Goal: Information Seeking & Learning: Learn about a topic

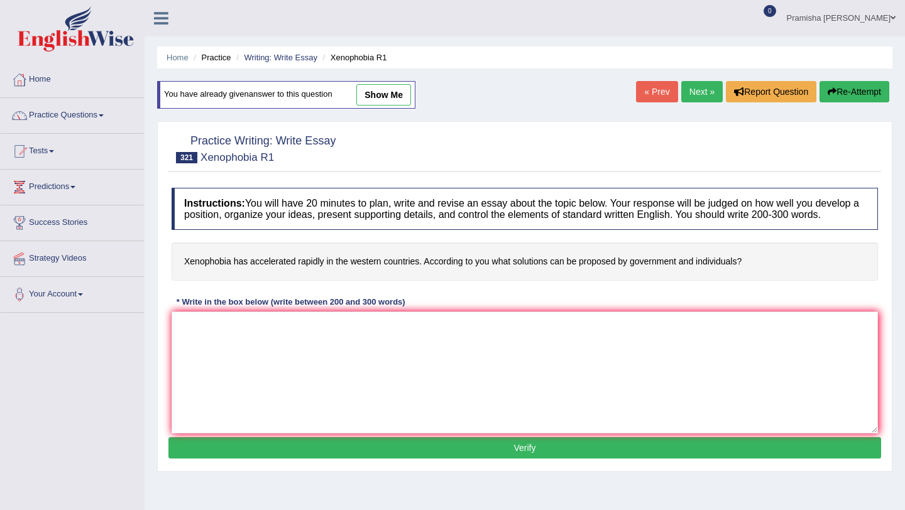
click at [48, 110] on link "Practice Questions" at bounding box center [72, 113] width 143 height 31
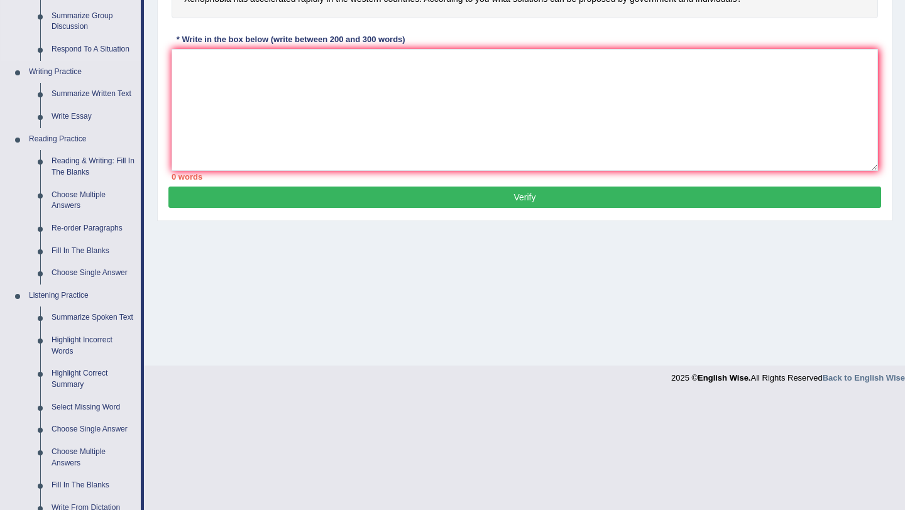
scroll to position [263, 0]
click at [77, 203] on link "Choose Multiple Answers" at bounding box center [93, 200] width 95 height 33
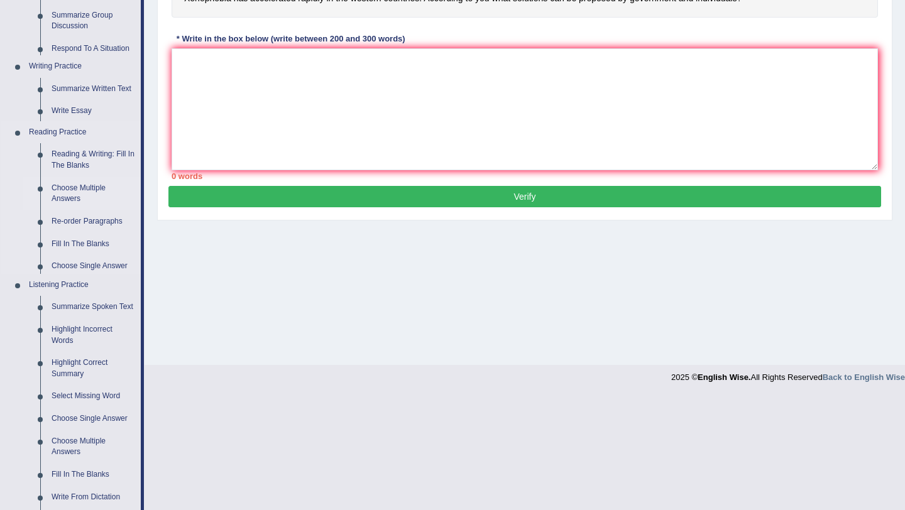
scroll to position [150, 0]
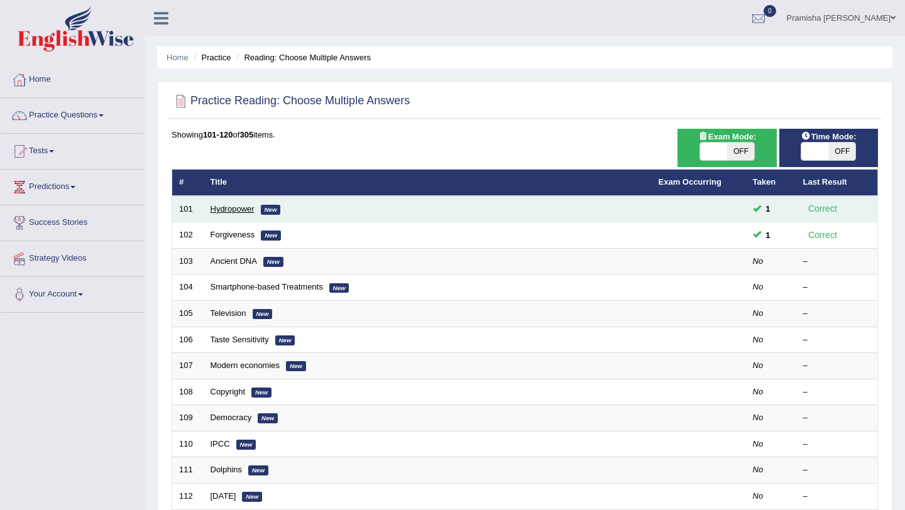
click at [236, 206] on link "Hydropower" at bounding box center [233, 208] width 44 height 9
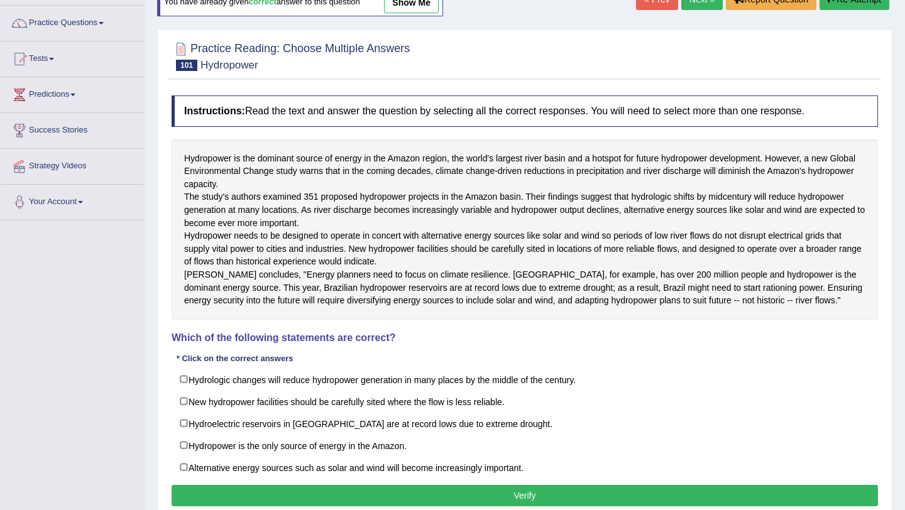
scroll to position [94, 0]
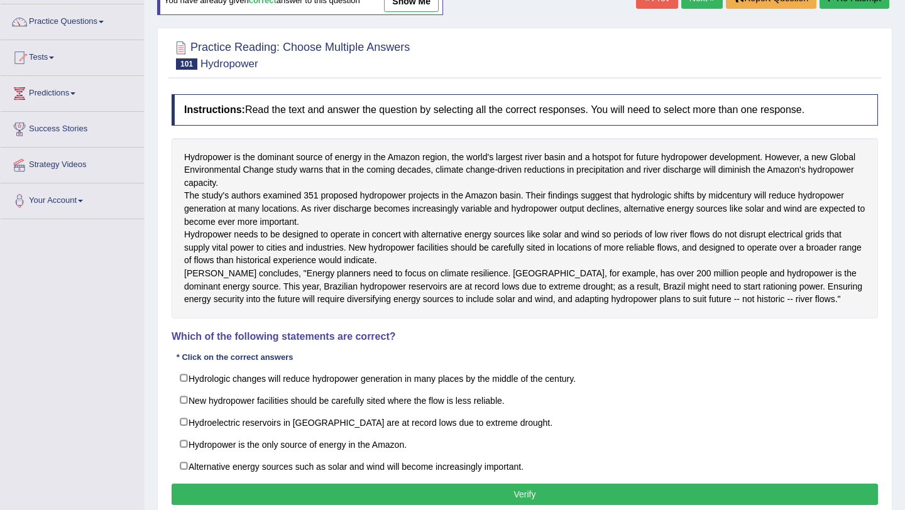
click at [615, 63] on div at bounding box center [525, 54] width 706 height 38
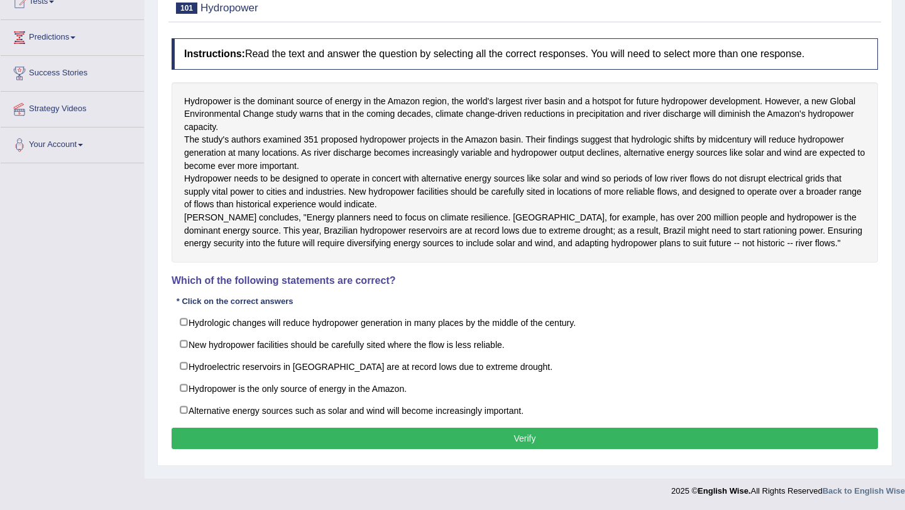
scroll to position [184, 0]
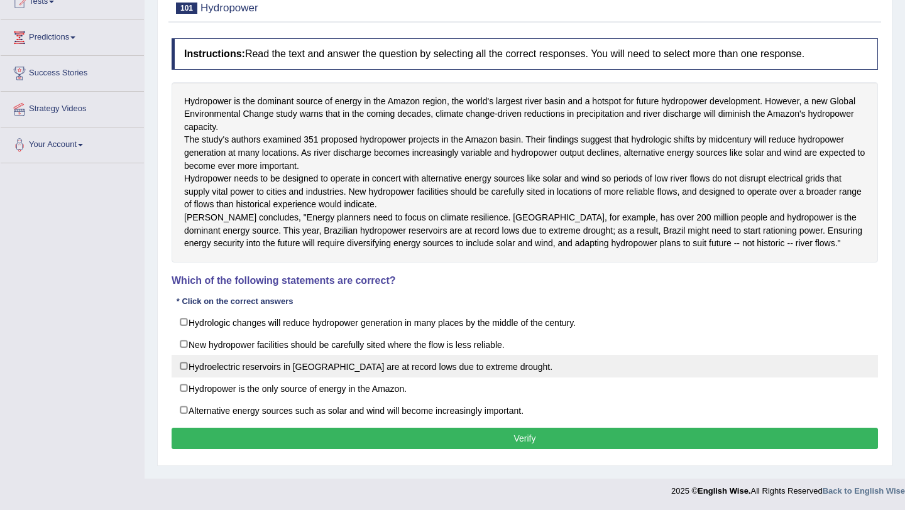
click at [241, 376] on label "Hydroelectric reservoirs in Brazil are at record lows due to extreme drought." at bounding box center [525, 366] width 706 height 23
checkbox input "true"
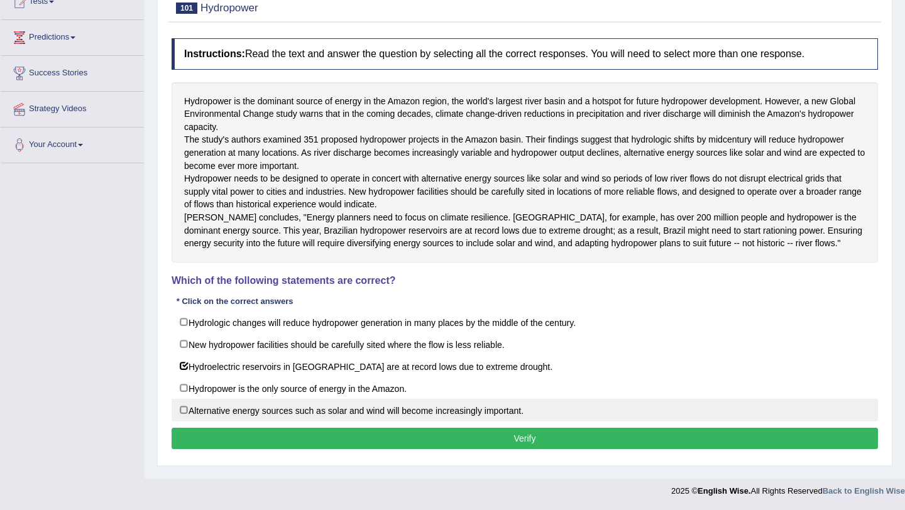
click at [323, 417] on label "Alternative energy sources such as solar and wind will become increasingly impo…" at bounding box center [525, 410] width 706 height 23
checkbox input "true"
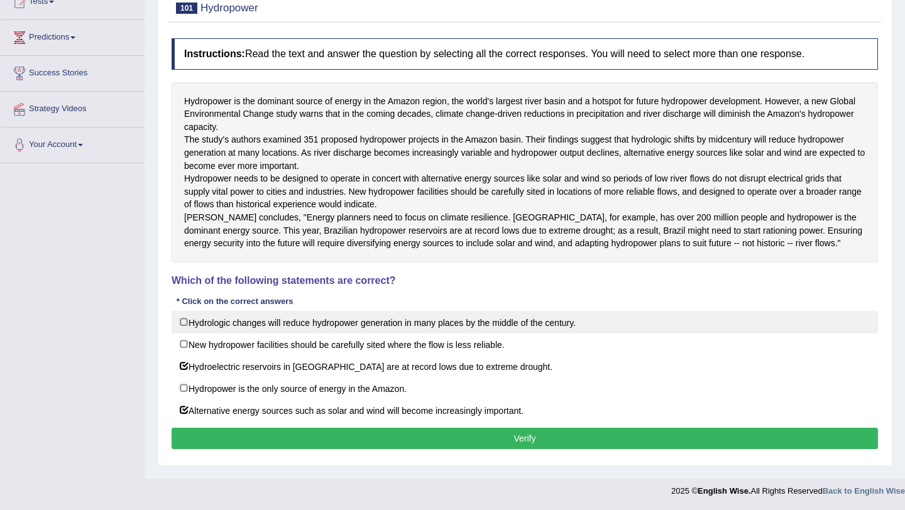
click at [292, 333] on label "Hydrologic changes will reduce hydropower generation in many places by the midd…" at bounding box center [525, 322] width 706 height 23
checkbox input "true"
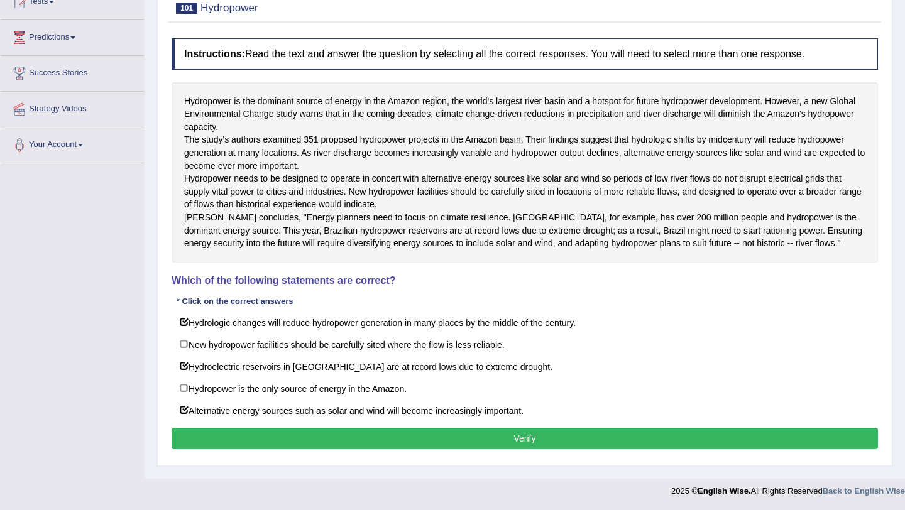
click at [543, 444] on button "Verify" at bounding box center [525, 438] width 706 height 21
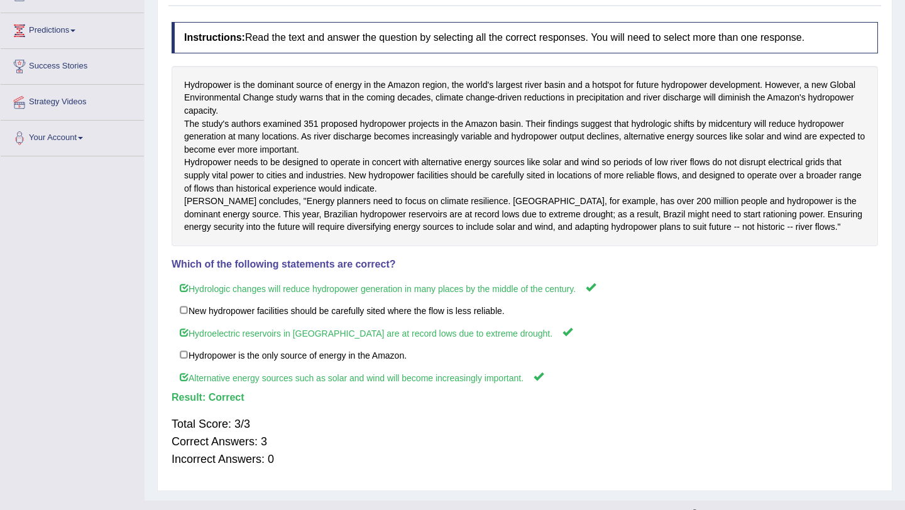
scroll to position [0, 0]
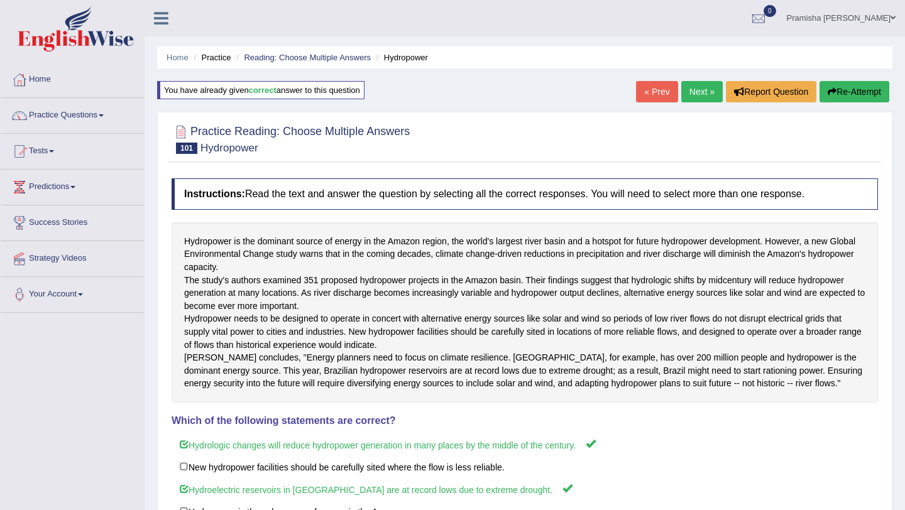
click at [693, 94] on link "Next »" at bounding box center [701, 91] width 41 height 21
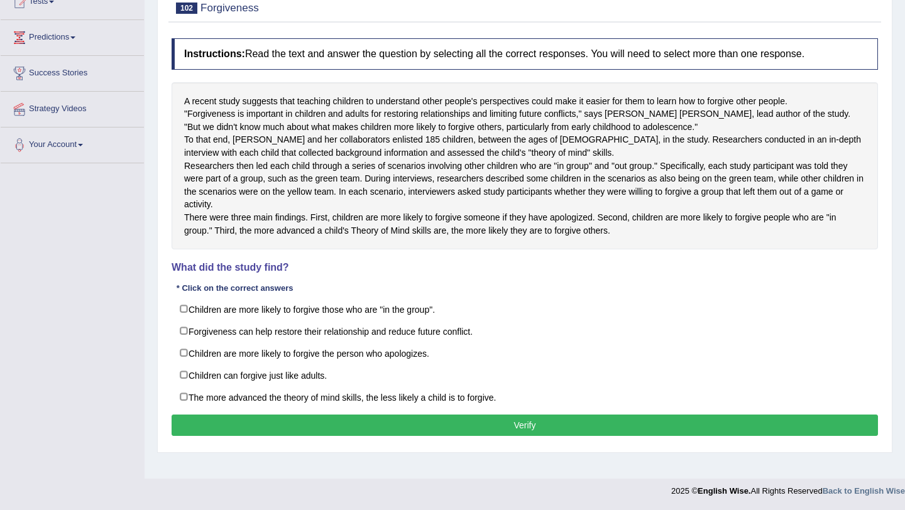
scroll to position [184, 0]
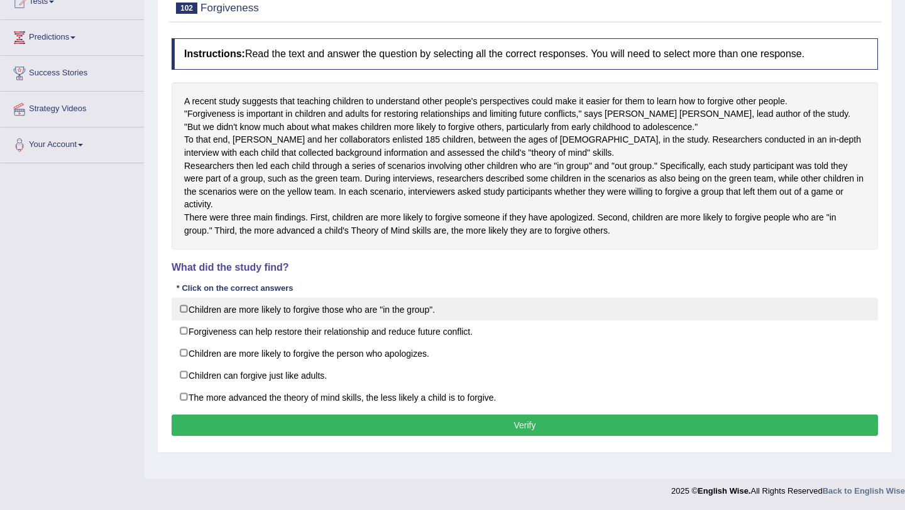
click at [346, 321] on label "Children are more likely to forgive those who are "in the group"." at bounding box center [525, 309] width 706 height 23
checkbox input "true"
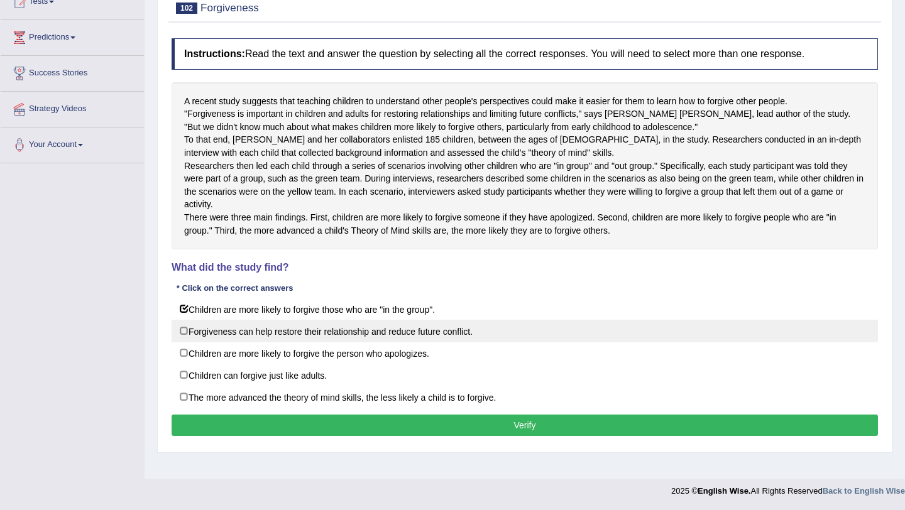
click at [385, 343] on label "Forgiveness can help restore their relationship and reduce future conflict." at bounding box center [525, 331] width 706 height 23
checkbox input "true"
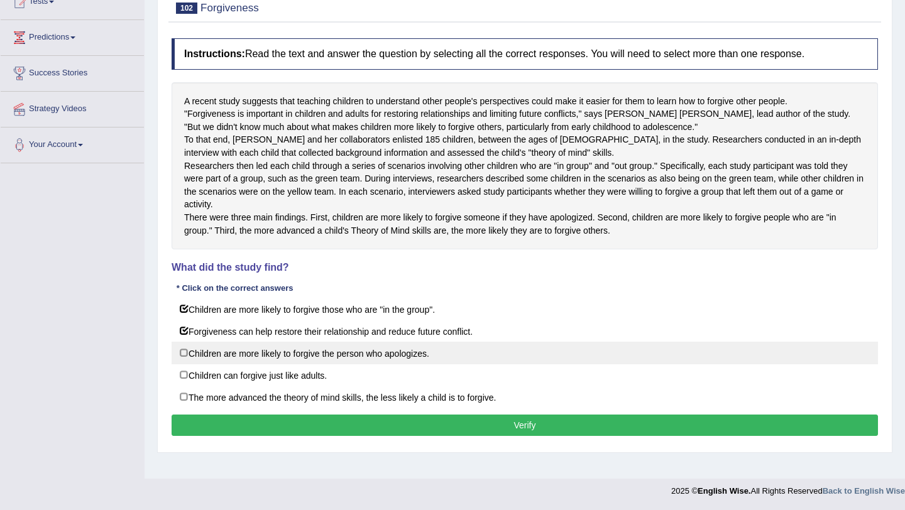
click at [367, 365] on label "Children are more likely to forgive the person who apologizes." at bounding box center [525, 353] width 706 height 23
checkbox input "true"
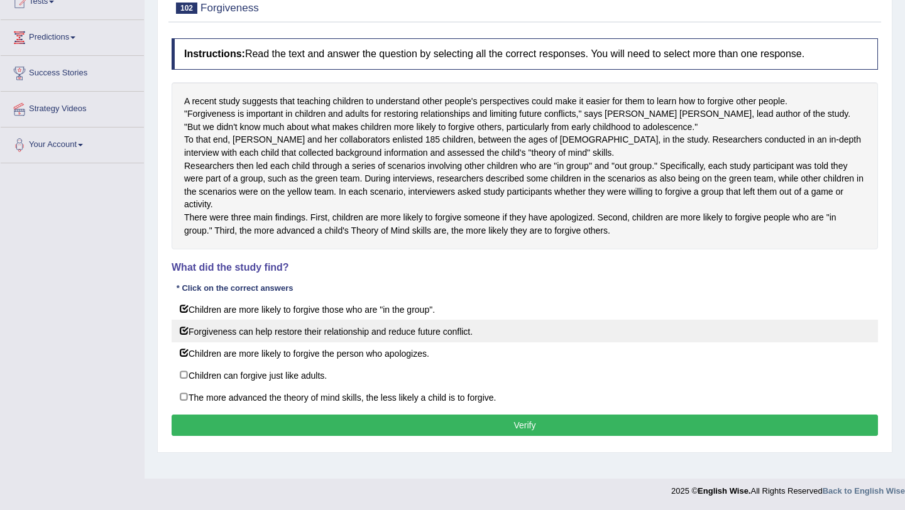
click at [187, 343] on label "Forgiveness can help restore their relationship and reduce future conflict." at bounding box center [525, 331] width 706 height 23
checkbox input "false"
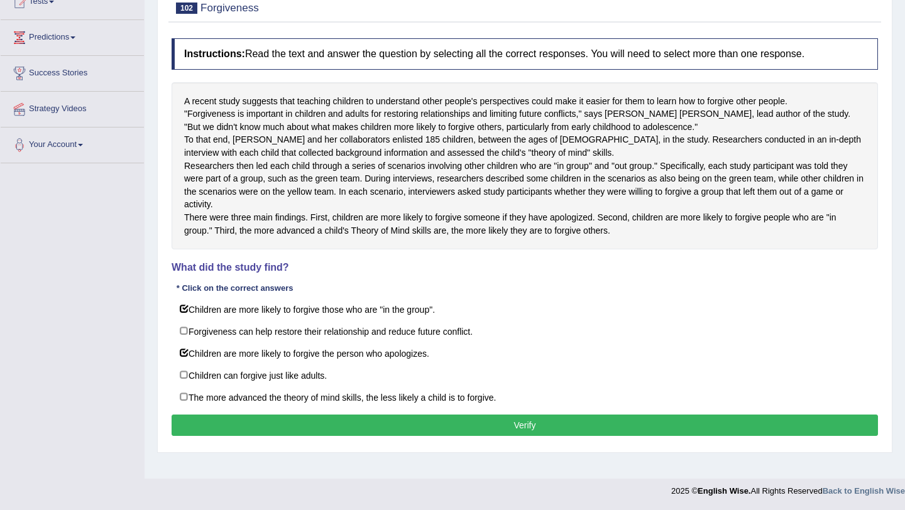
click at [343, 436] on button "Verify" at bounding box center [525, 425] width 706 height 21
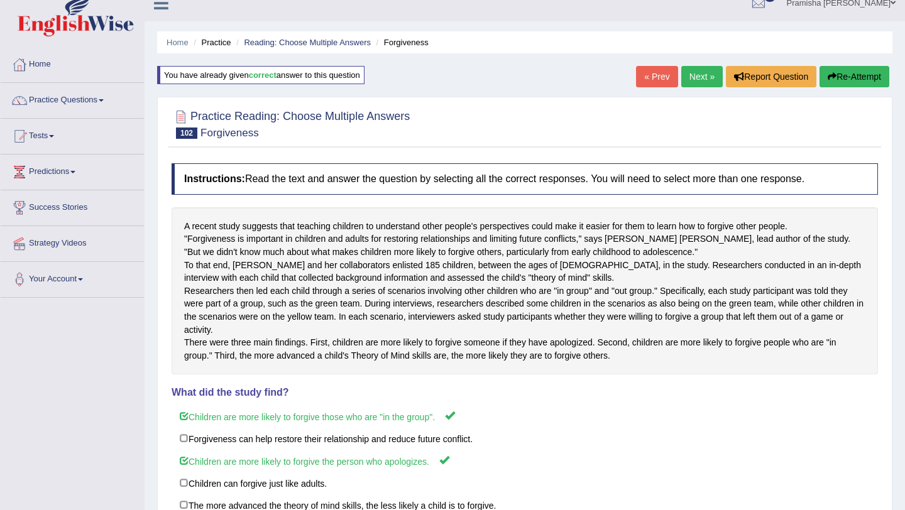
scroll to position [12, 0]
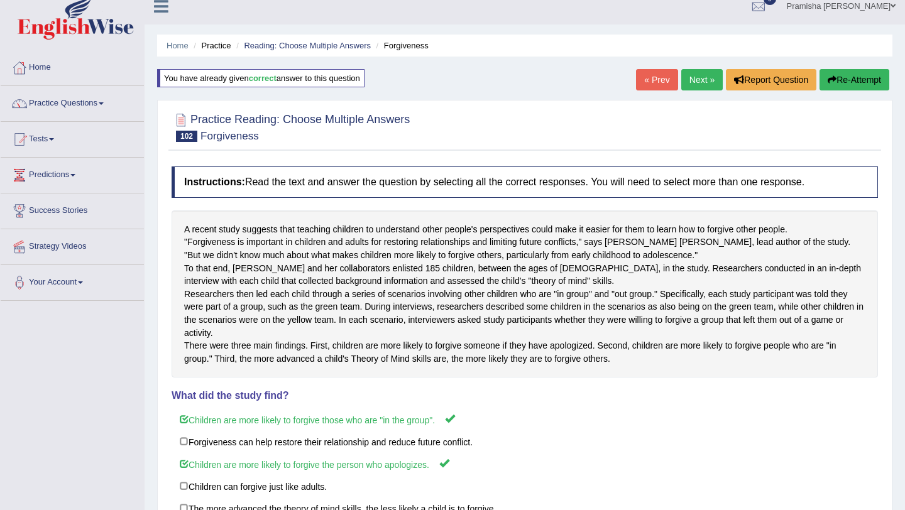
click at [705, 77] on link "Next »" at bounding box center [701, 79] width 41 height 21
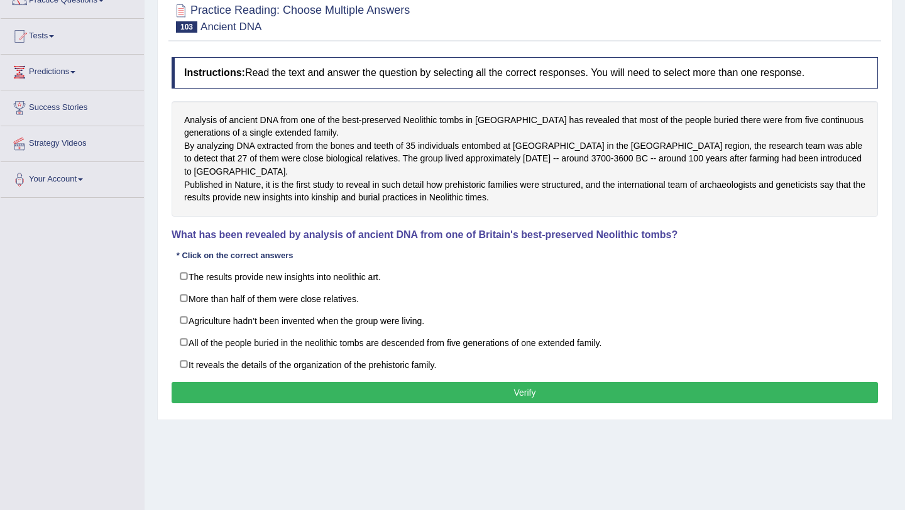
scroll to position [116, 0]
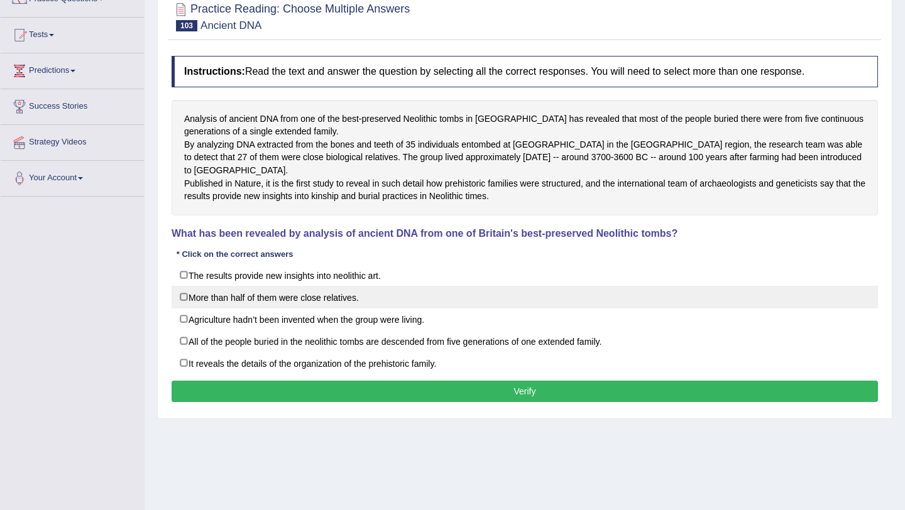
click at [312, 309] on label "More than half of them were close relatives." at bounding box center [525, 297] width 706 height 23
checkbox input "true"
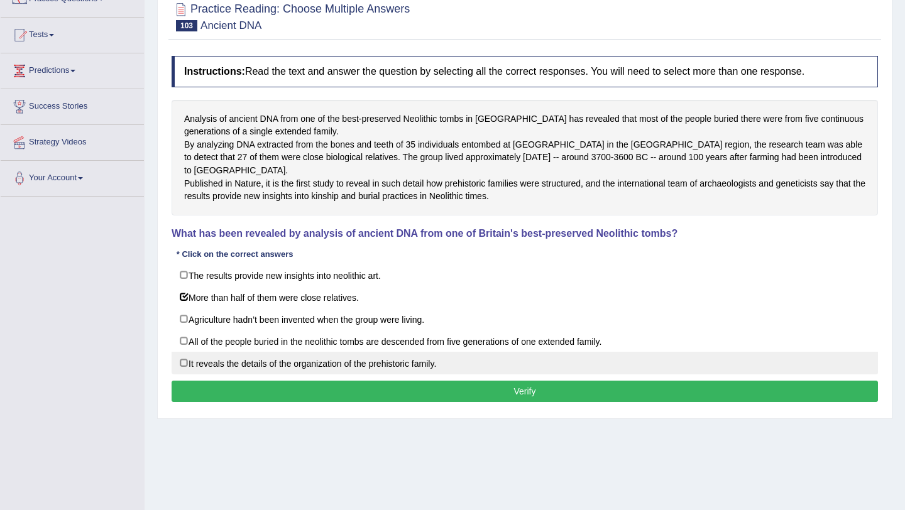
click at [327, 375] on label "It reveals the details of the organization of the prehistoric family." at bounding box center [525, 363] width 706 height 23
checkbox input "true"
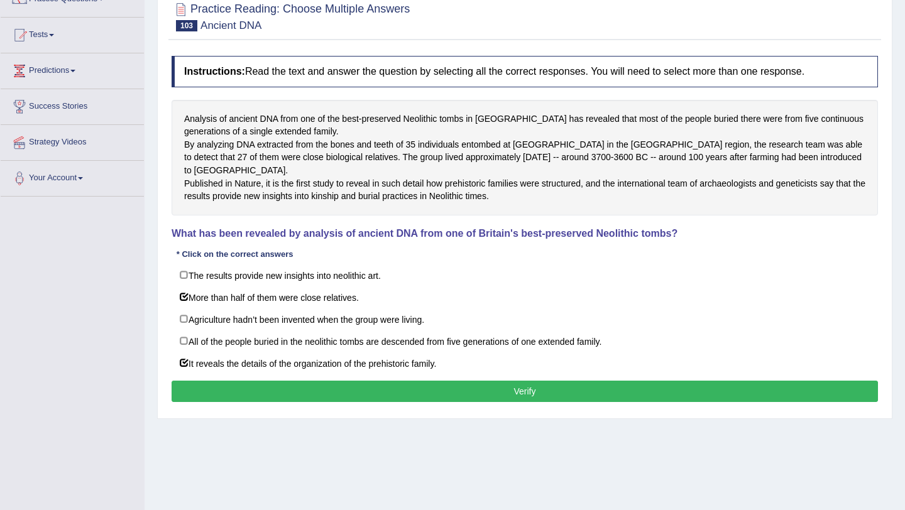
click at [485, 402] on button "Verify" at bounding box center [525, 391] width 706 height 21
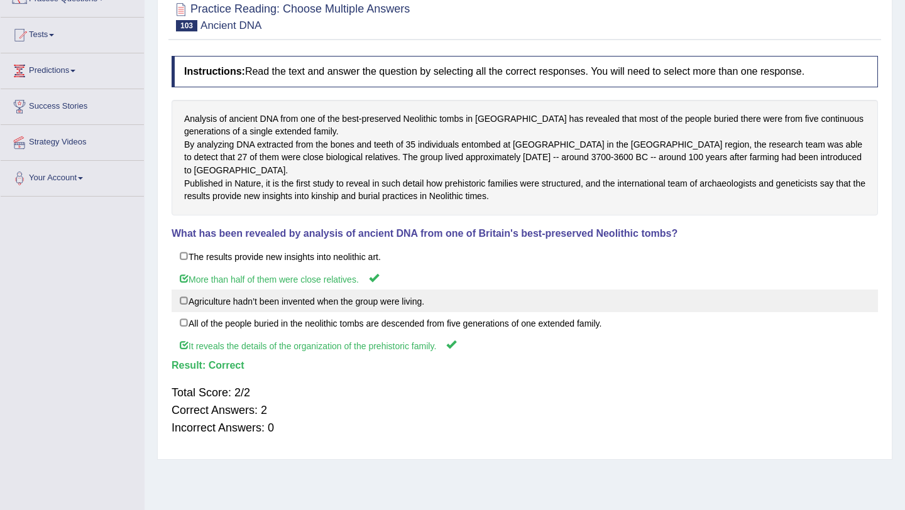
scroll to position [0, 0]
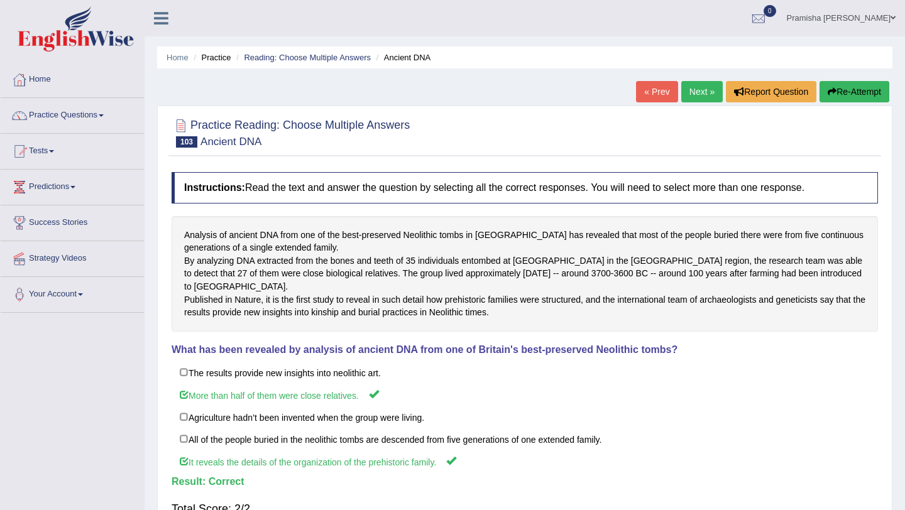
click at [693, 97] on link "Next »" at bounding box center [701, 91] width 41 height 21
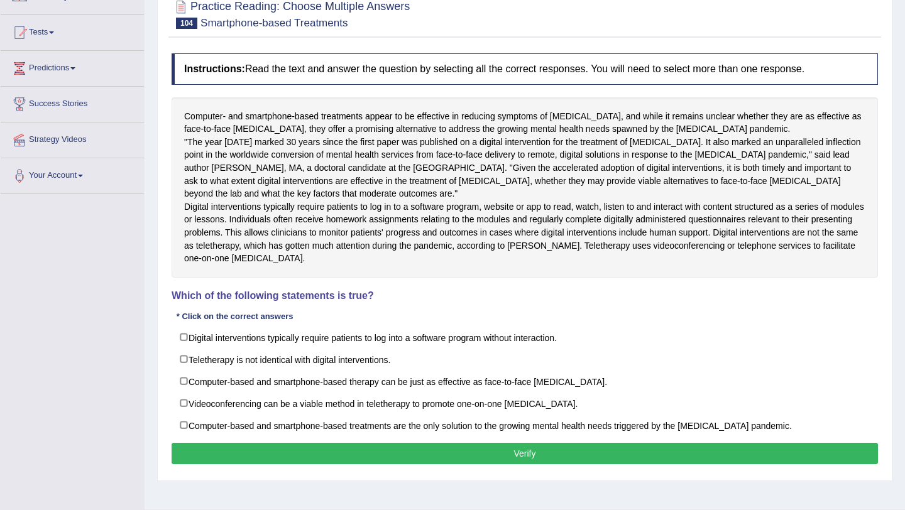
scroll to position [155, 0]
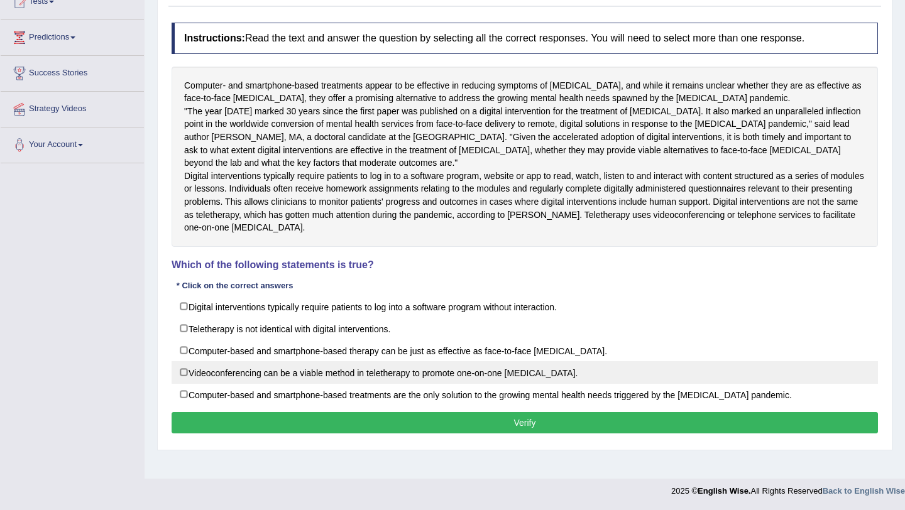
click at [370, 384] on label "Videoconferencing can be a viable method in teletherapy to promote one-on-one […" at bounding box center [525, 372] width 706 height 23
checkbox input "true"
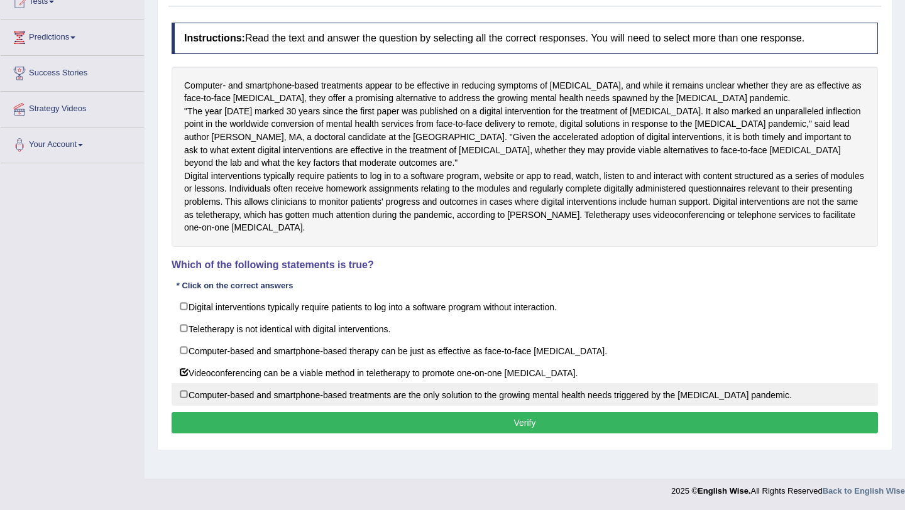
click at [666, 406] on label "Computer-based and smartphone-based treatments are the only solution to the gro…" at bounding box center [525, 394] width 706 height 23
checkbox input "true"
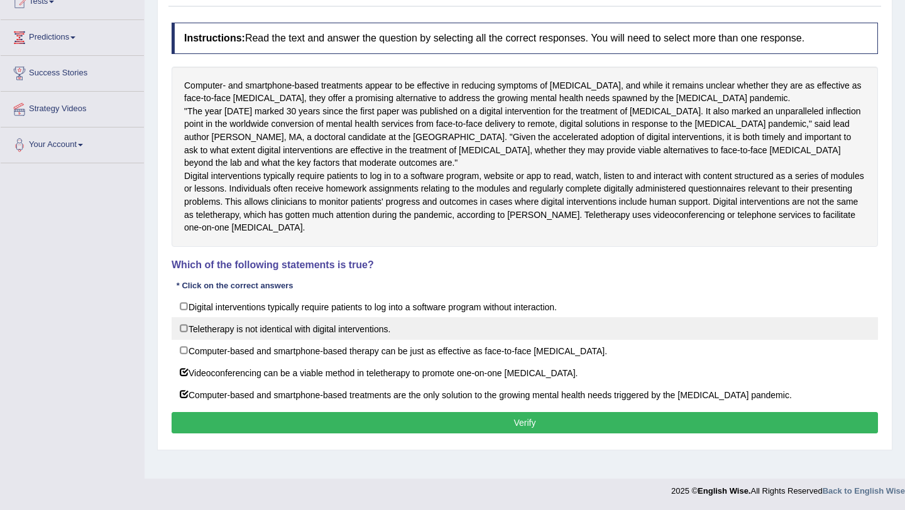
click at [379, 340] on label "Teletherapy is not identical with digital interventions." at bounding box center [525, 328] width 706 height 23
checkbox input "true"
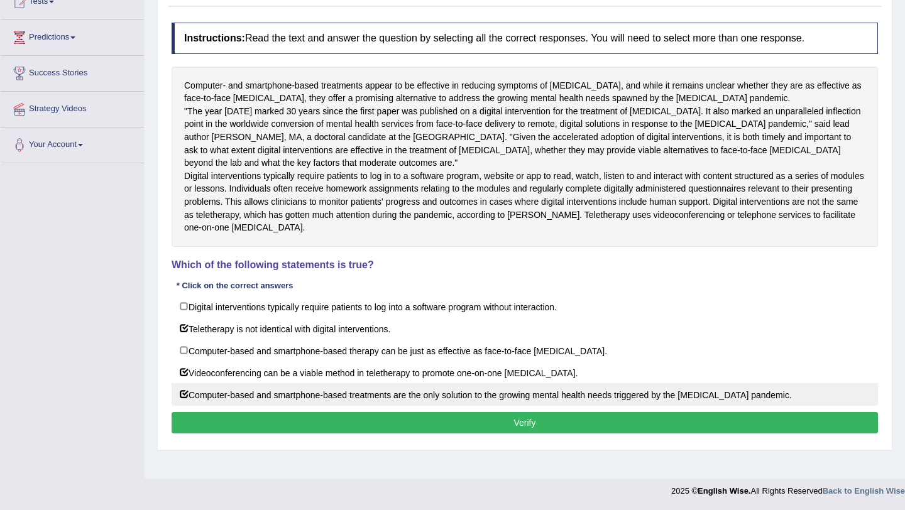
click at [212, 406] on label "Computer-based and smartphone-based treatments are the only solution to the gro…" at bounding box center [525, 394] width 706 height 23
checkbox input "false"
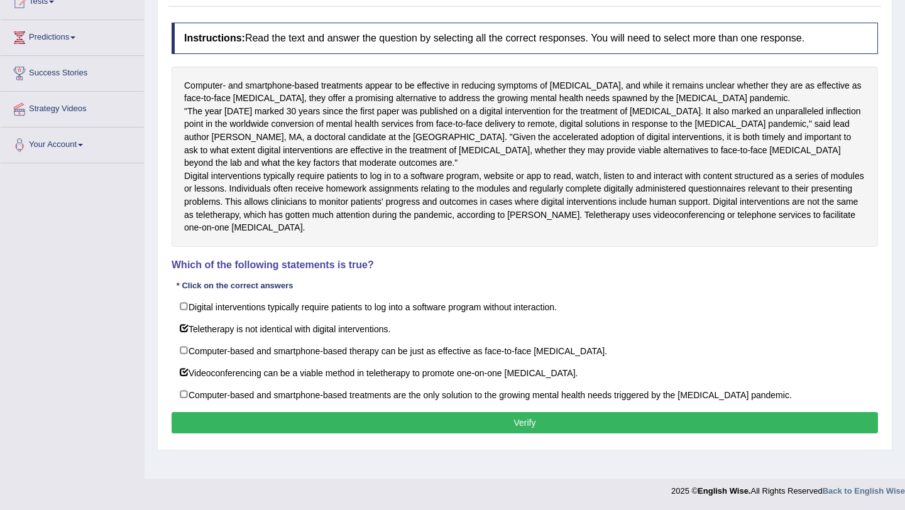
click at [314, 434] on button "Verify" at bounding box center [525, 422] width 706 height 21
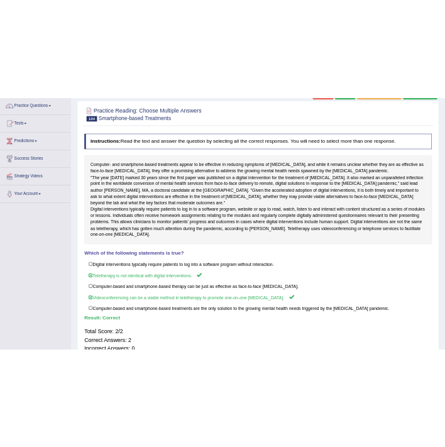
scroll to position [0, 0]
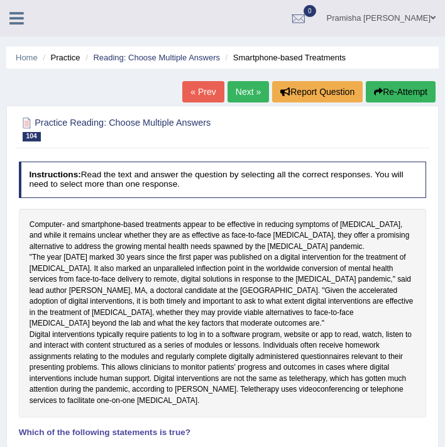
click at [85, 1] on div "Pramisha [PERSON_NAME] Toggle navigation Username: PramishaK Access Type: Onlin…" at bounding box center [222, 18] width 445 height 36
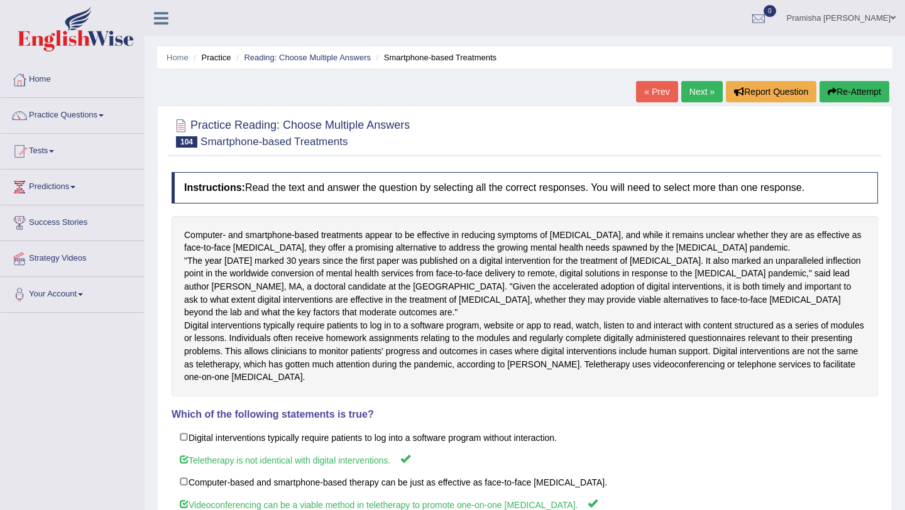
click at [700, 91] on link "Next »" at bounding box center [701, 91] width 41 height 21
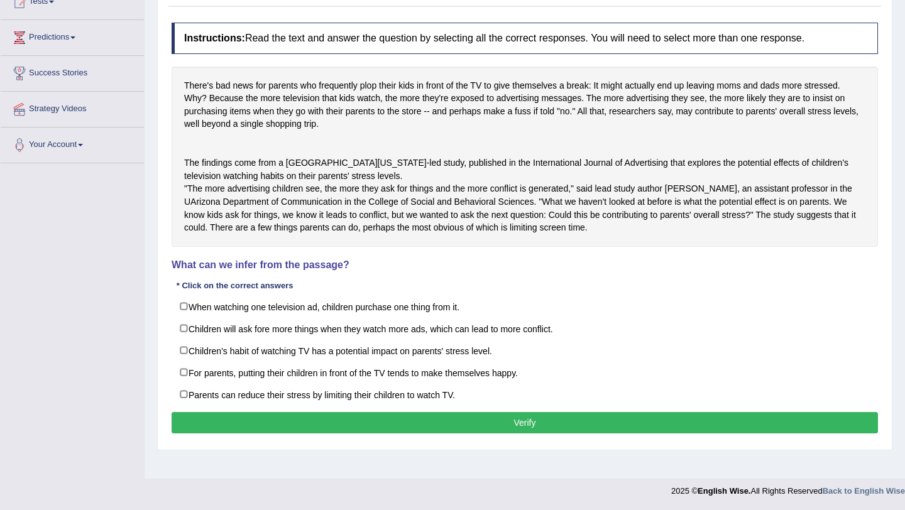
scroll to position [163, 0]
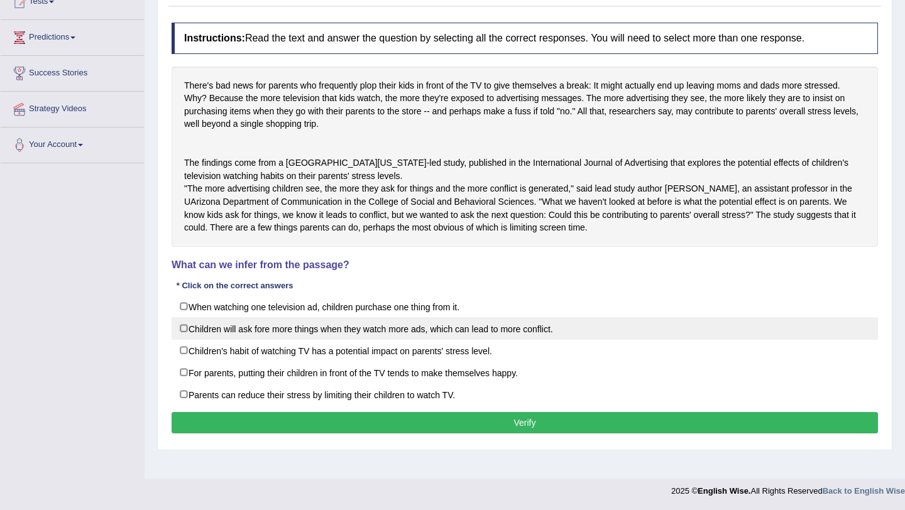
click at [267, 340] on label "Children will ask fore more things when they watch more ads, which can lead to …" at bounding box center [525, 328] width 706 height 23
checkbox input "true"
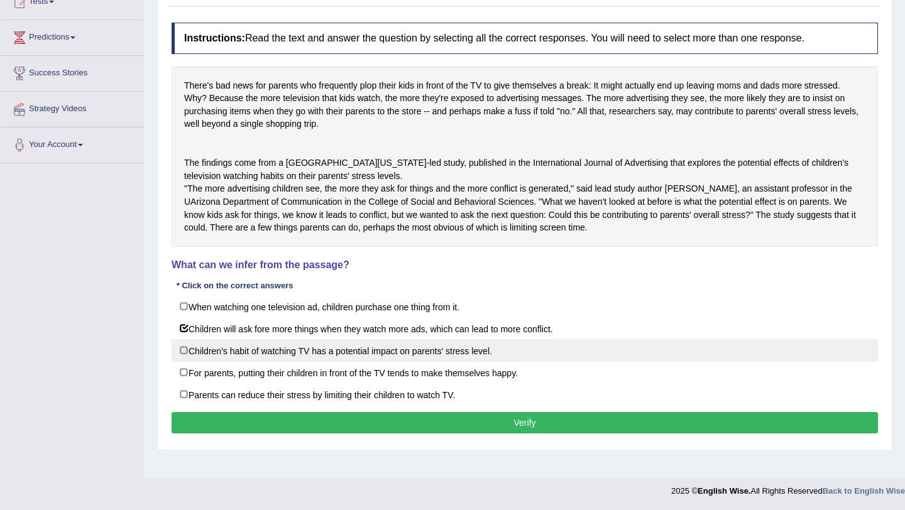
click at [243, 362] on label "Children's habit of watching TV has a potential impact on parents' stress level." at bounding box center [525, 350] width 706 height 23
checkbox input "true"
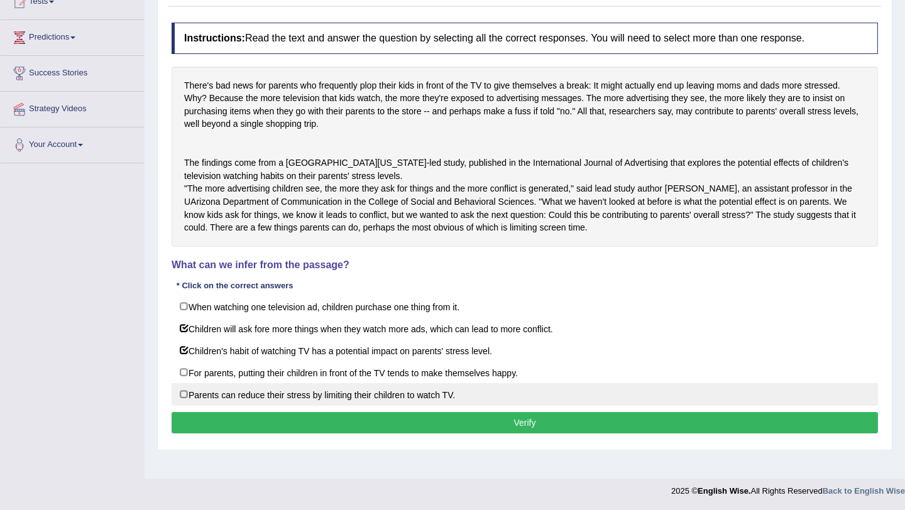
click at [272, 406] on label "Parents can reduce their stress by limiting their children to watch TV." at bounding box center [525, 394] width 706 height 23
checkbox input "true"
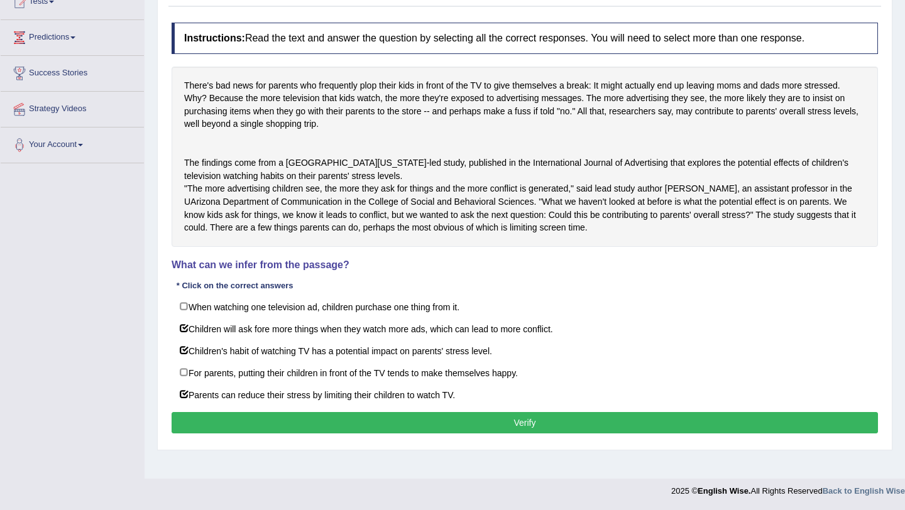
click at [271, 434] on button "Verify" at bounding box center [525, 422] width 706 height 21
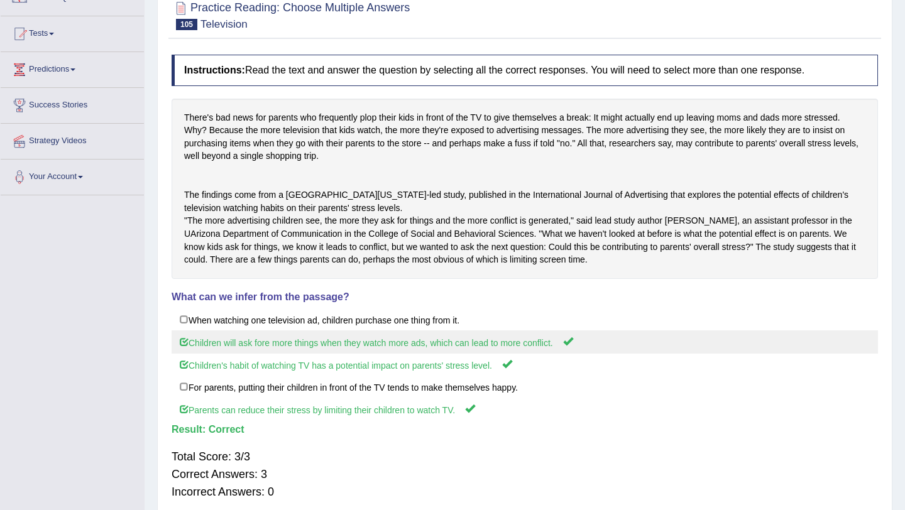
scroll to position [0, 0]
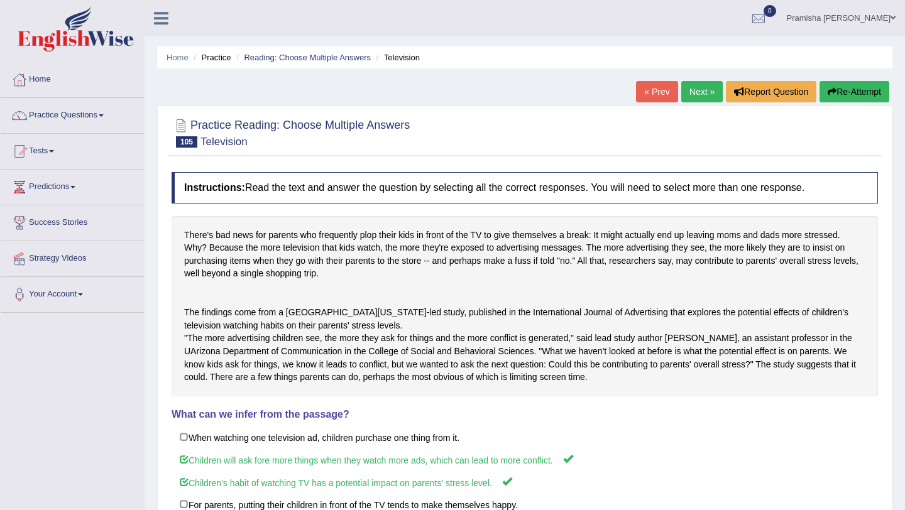
click at [691, 97] on link "Next »" at bounding box center [701, 91] width 41 height 21
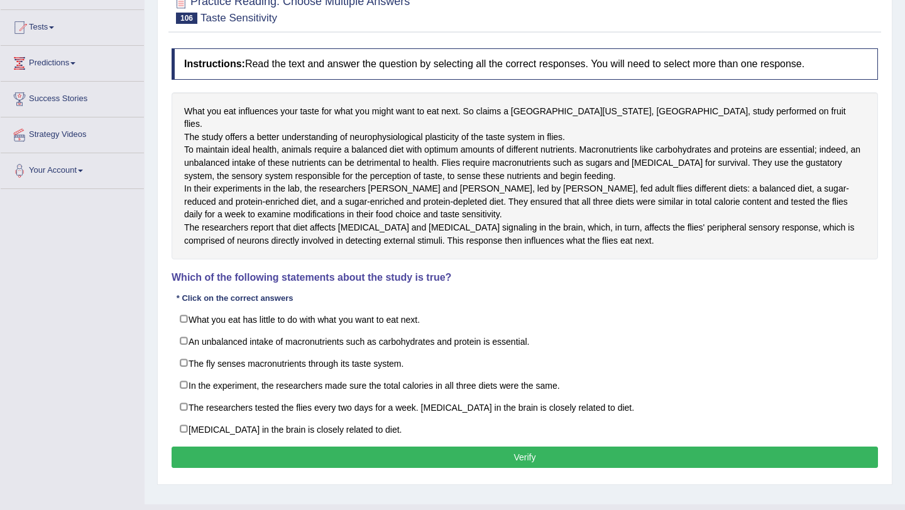
scroll to position [125, 0]
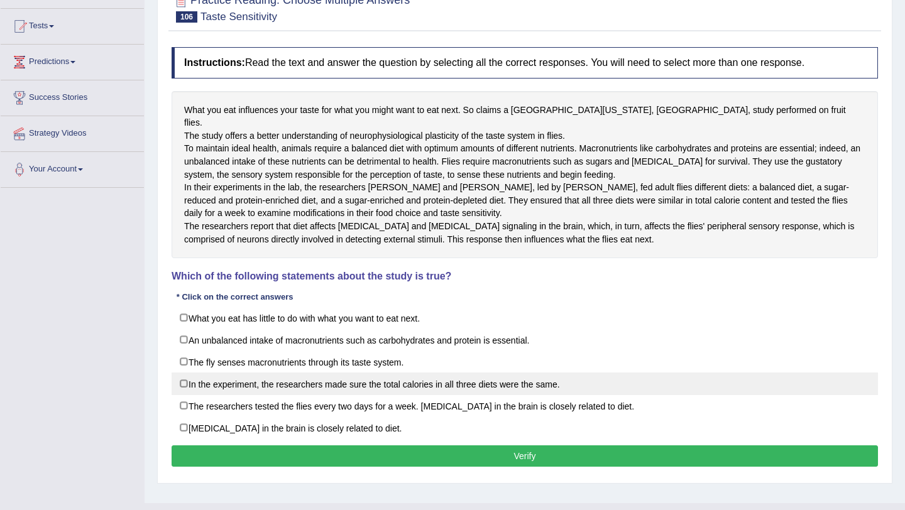
click at [202, 395] on label "In the experiment, the researchers made sure the total calories in all three di…" at bounding box center [525, 384] width 706 height 23
checkbox input "true"
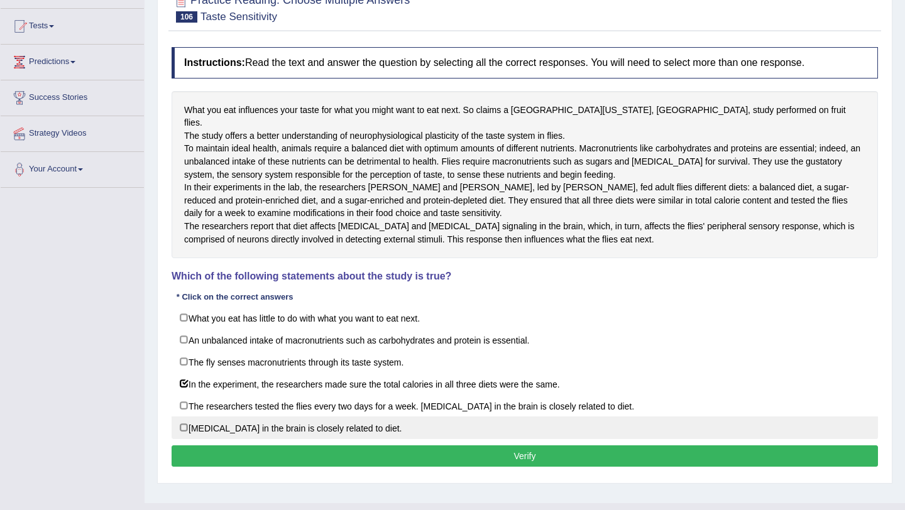
click at [256, 439] on label "Dopamine in the brain is closely related to diet." at bounding box center [525, 428] width 706 height 23
checkbox input "true"
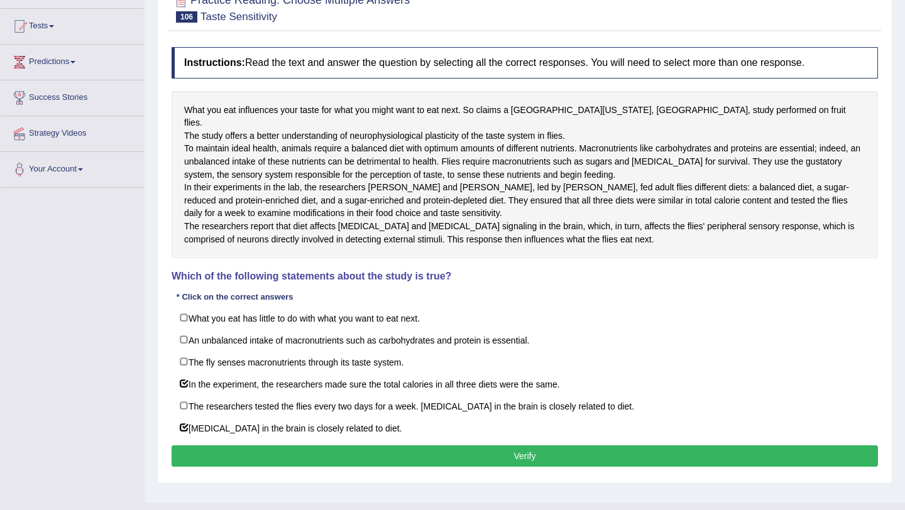
click at [256, 467] on button "Verify" at bounding box center [525, 456] width 706 height 21
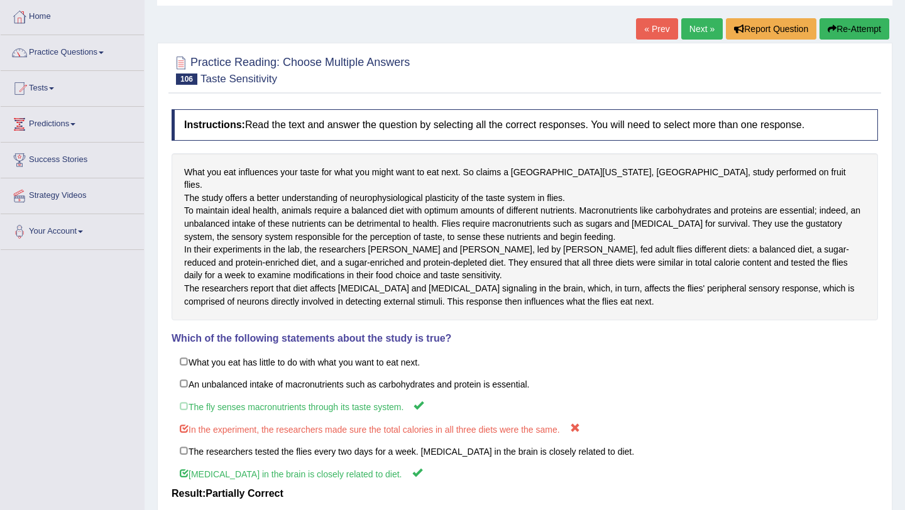
scroll to position [0, 0]
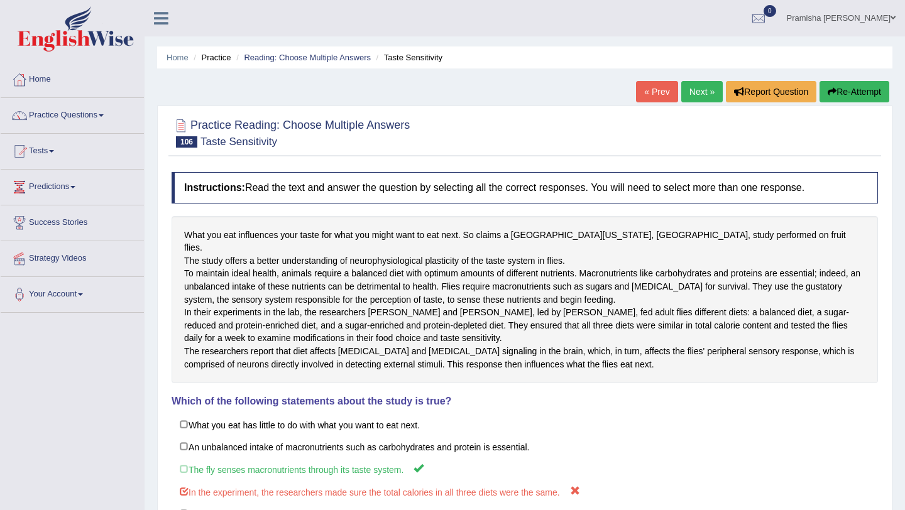
click at [694, 91] on link "Next »" at bounding box center [701, 91] width 41 height 21
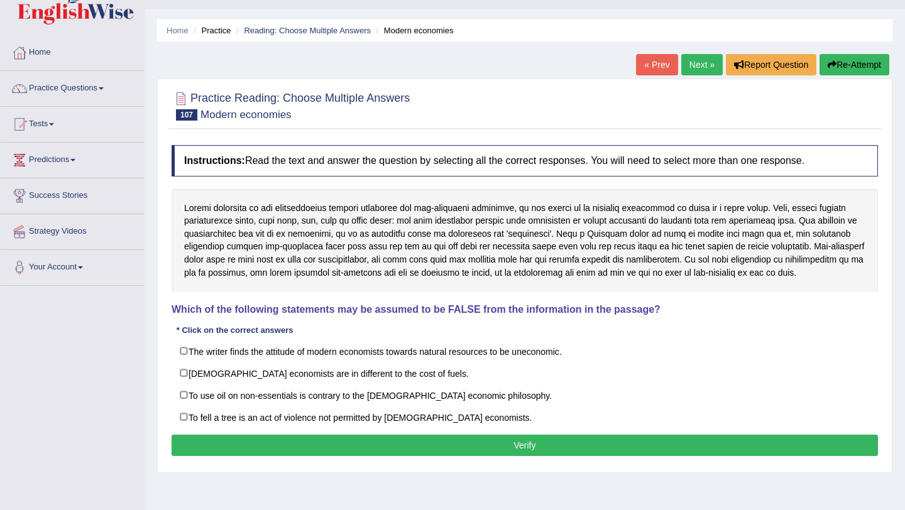
scroll to position [28, 0]
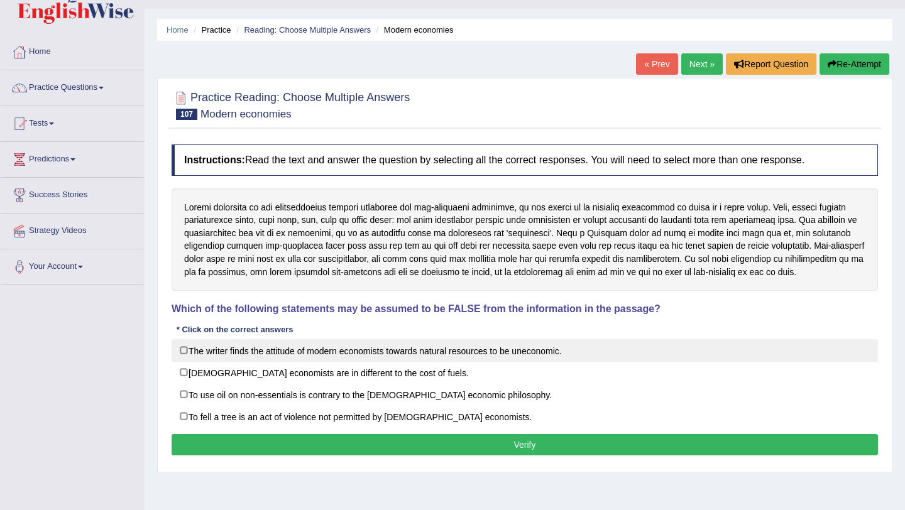
click at [411, 362] on label "The writer finds the attitude of modern economists towards natural resources to…" at bounding box center [525, 350] width 706 height 23
checkbox input "true"
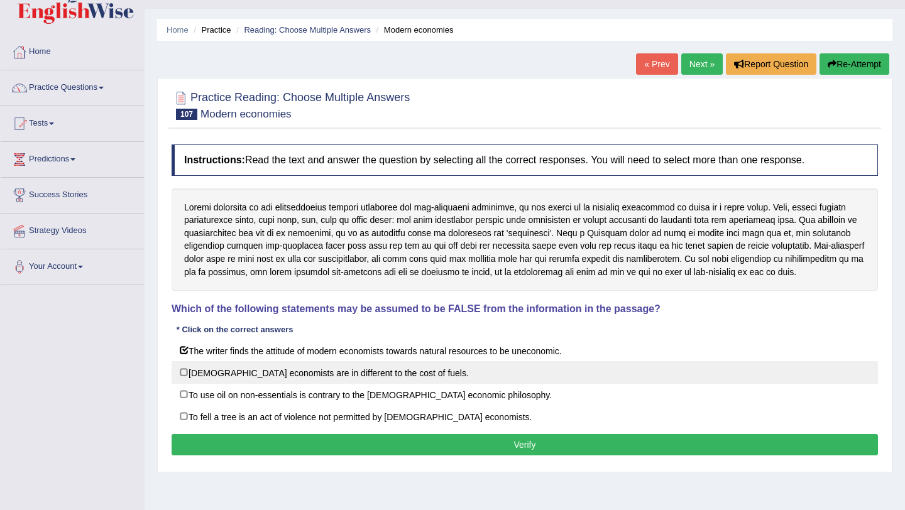
click at [390, 384] on label "[DEMOGRAPHIC_DATA] economists are in different to the cost of fuels." at bounding box center [525, 372] width 706 height 23
checkbox input "true"
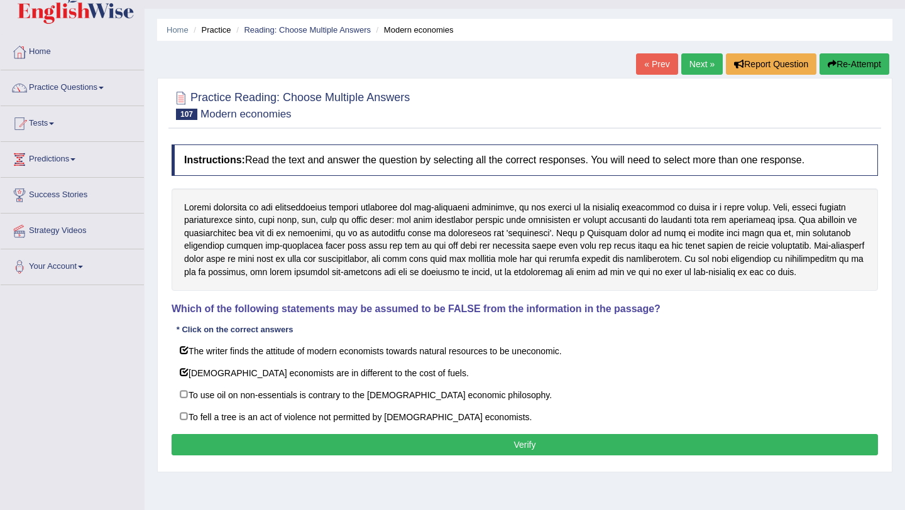
click at [390, 456] on button "Verify" at bounding box center [525, 444] width 706 height 21
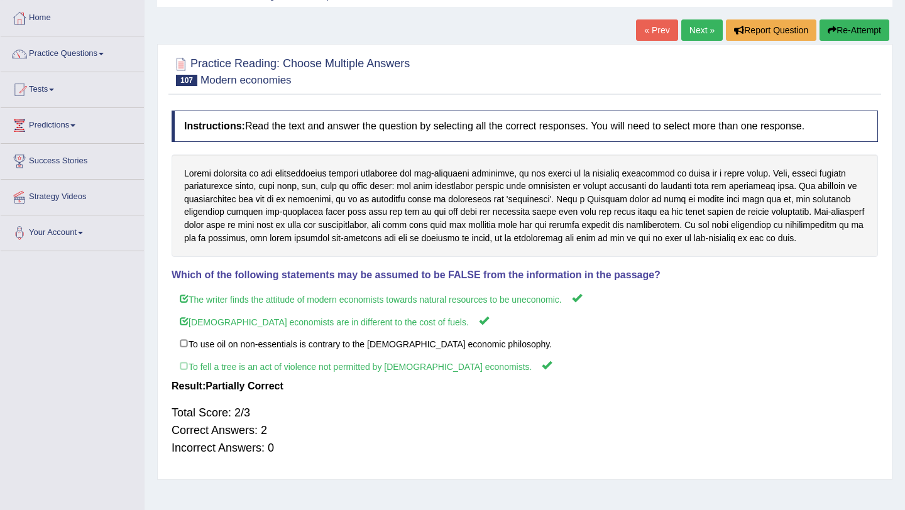
scroll to position [0, 0]
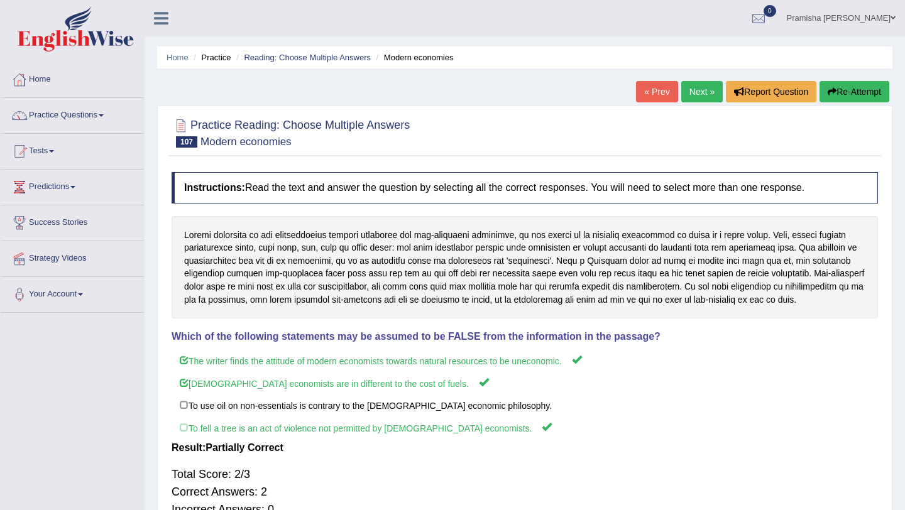
click at [693, 99] on link "Next »" at bounding box center [701, 91] width 41 height 21
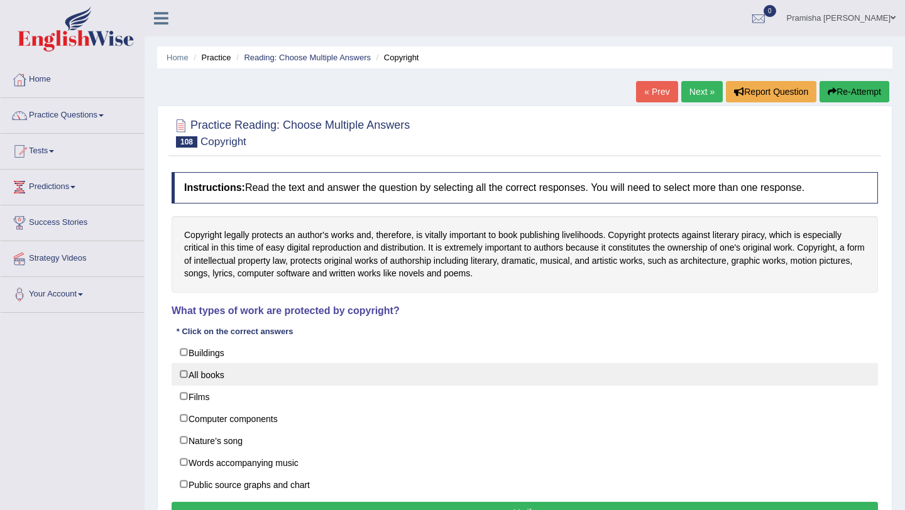
click at [260, 378] on label "All books" at bounding box center [525, 374] width 706 height 23
checkbox input "true"
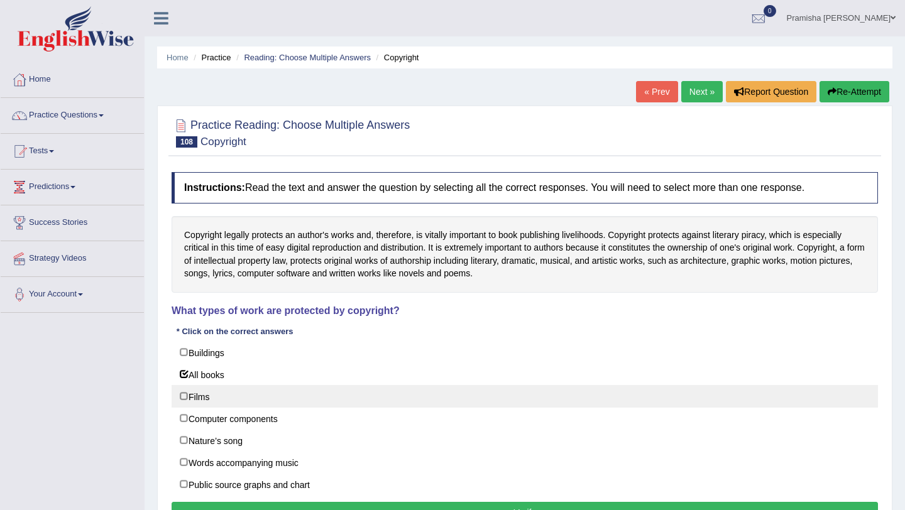
click at [255, 401] on label "Films" at bounding box center [525, 396] width 706 height 23
checkbox input "true"
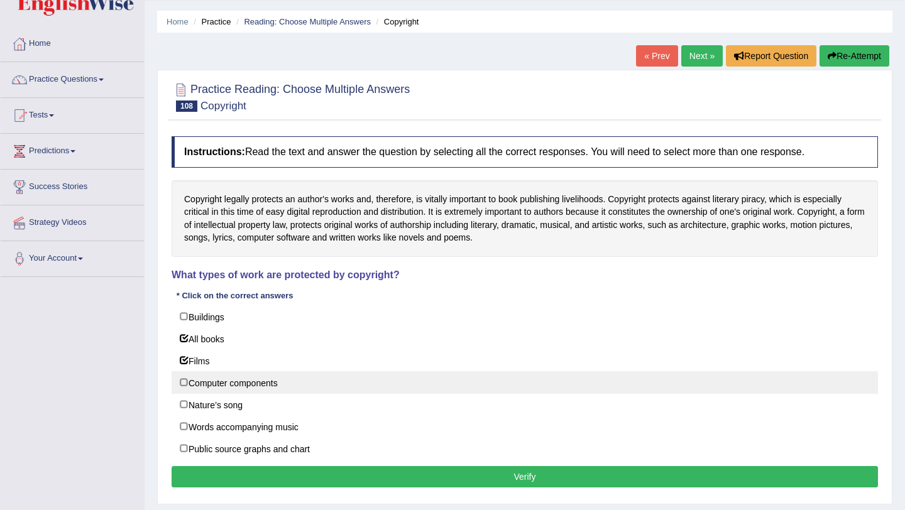
scroll to position [45, 0]
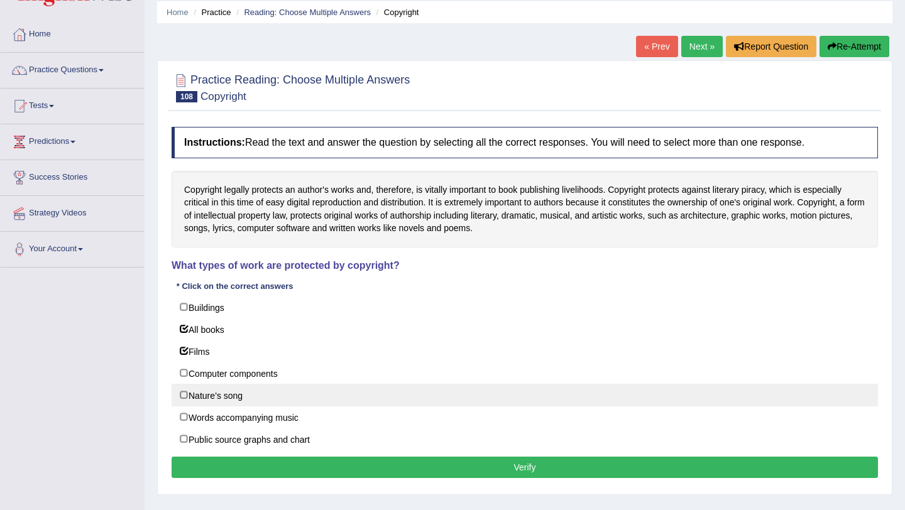
click at [250, 392] on label "Nature’s song" at bounding box center [525, 395] width 706 height 23
checkbox input "true"
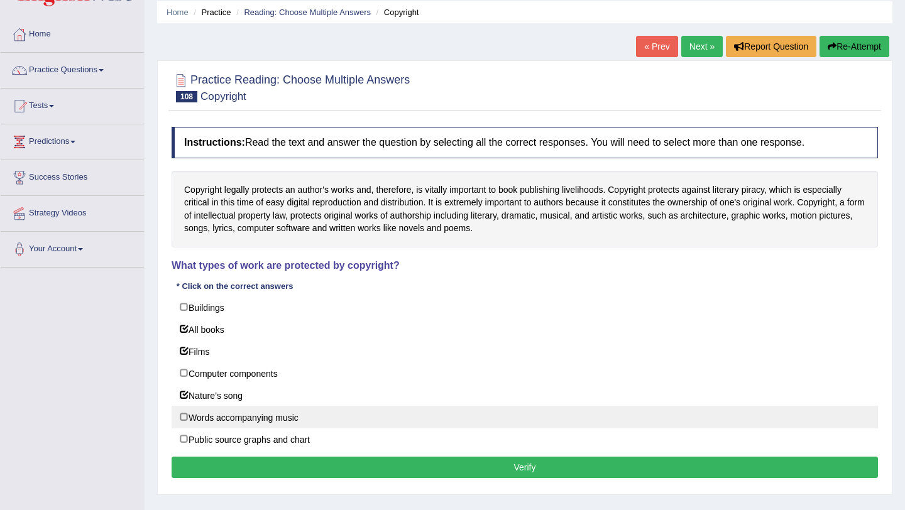
click at [257, 424] on label "Words accompanying music" at bounding box center [525, 417] width 706 height 23
checkbox input "true"
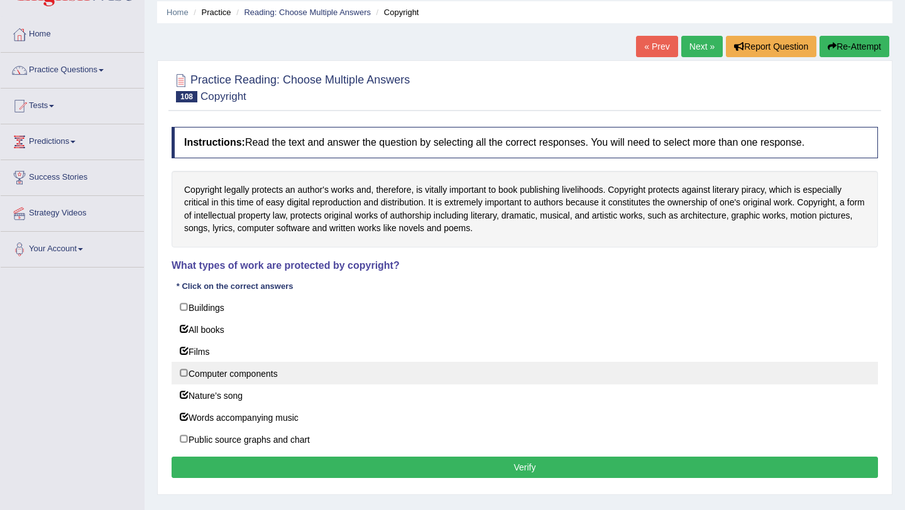
click at [260, 381] on label "Computer components" at bounding box center [525, 373] width 706 height 23
checkbox input "true"
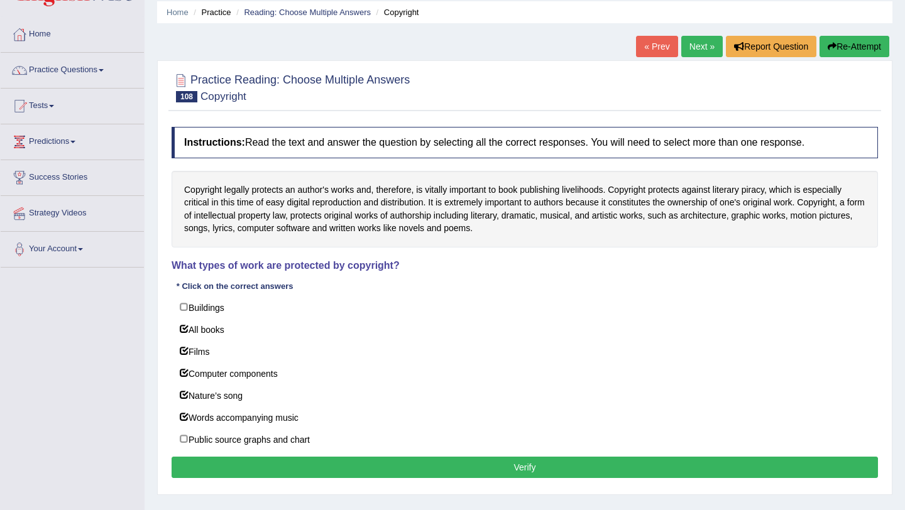
click at [278, 473] on button "Verify" at bounding box center [525, 467] width 706 height 21
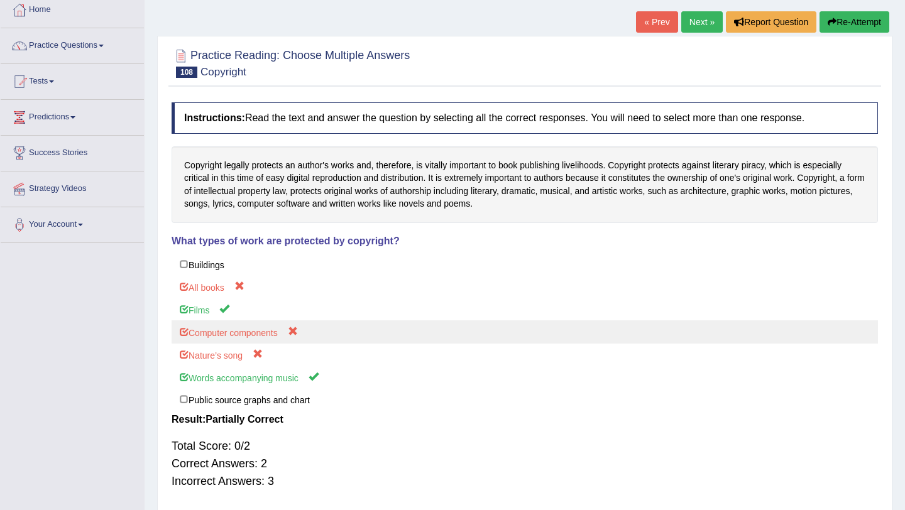
scroll to position [0, 0]
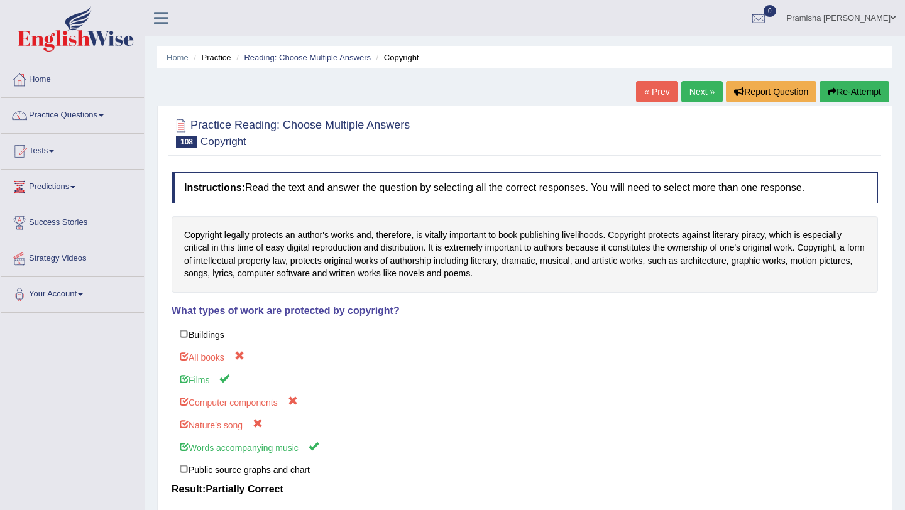
click at [692, 91] on link "Next »" at bounding box center [701, 91] width 41 height 21
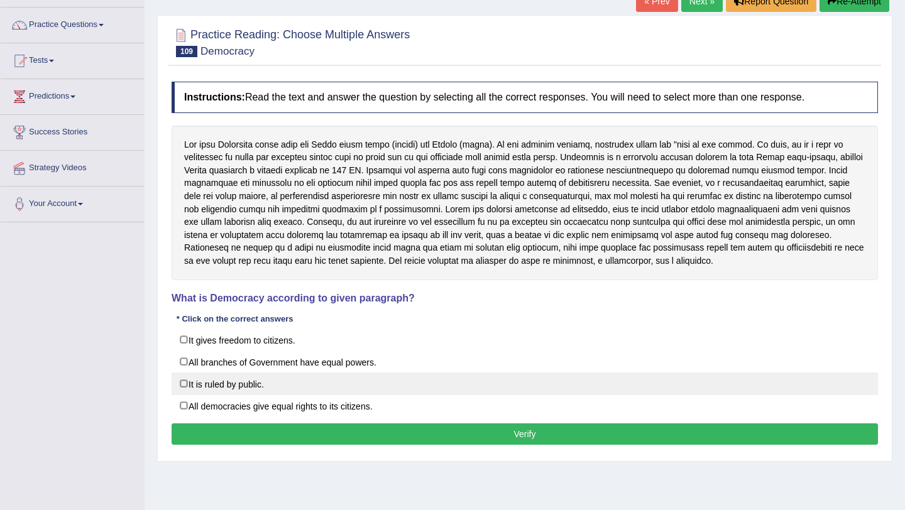
scroll to position [111, 0]
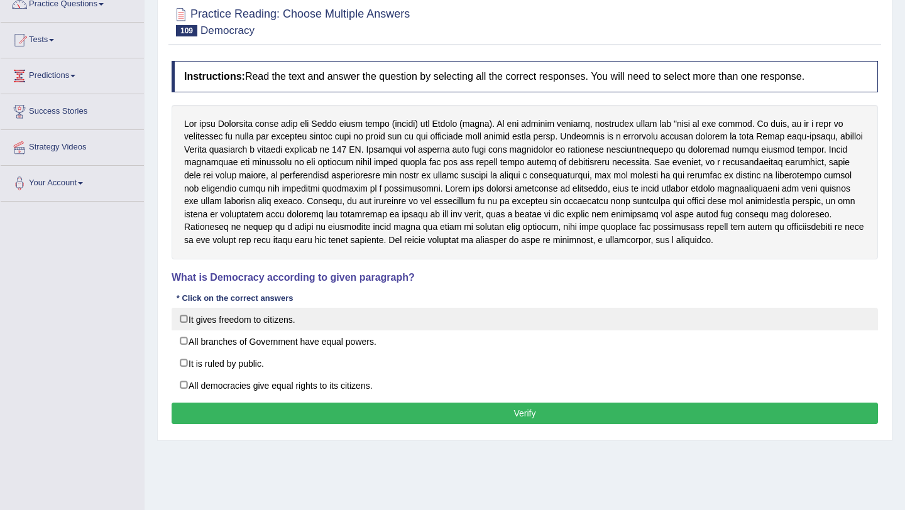
click at [241, 321] on label "It gives freedom to citizens." at bounding box center [525, 319] width 706 height 23
checkbox input "true"
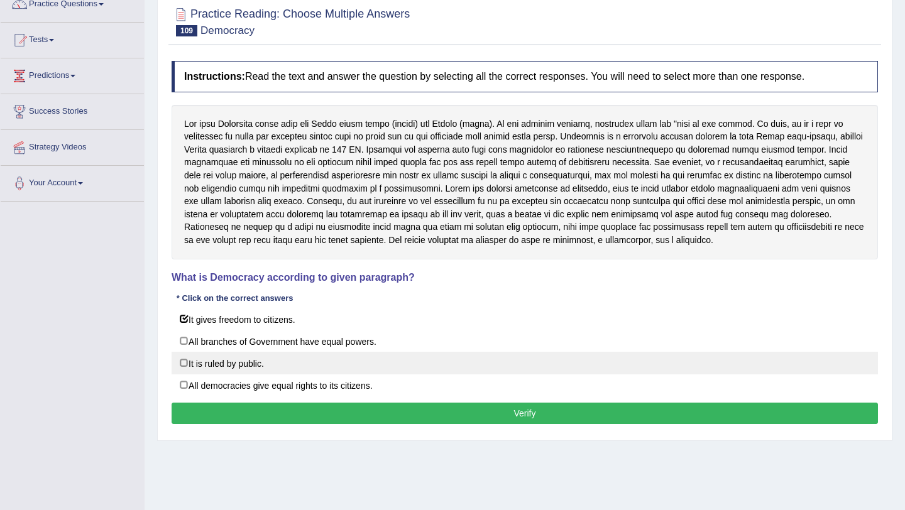
click at [244, 359] on label "It is ruled by public." at bounding box center [525, 363] width 706 height 23
checkbox input "true"
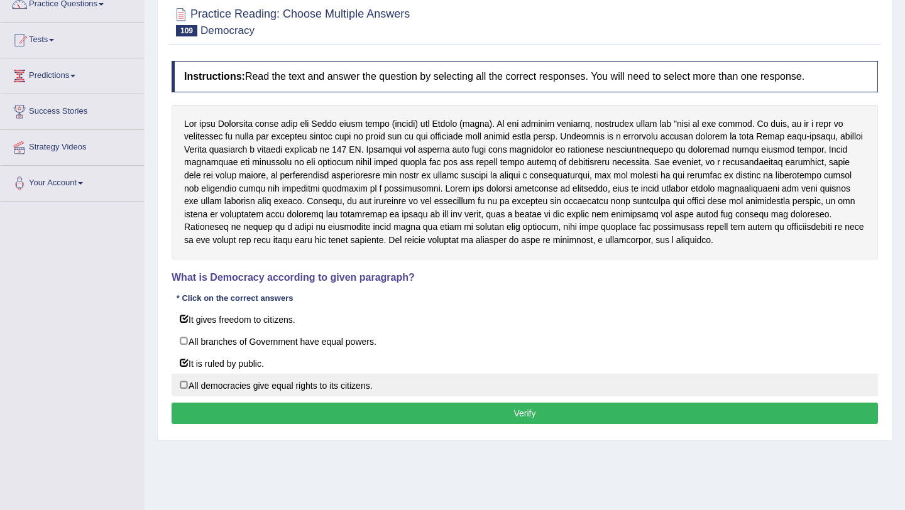
click at [258, 392] on label "All democracies give equal rights to its citizens." at bounding box center [525, 385] width 706 height 23
checkbox input "true"
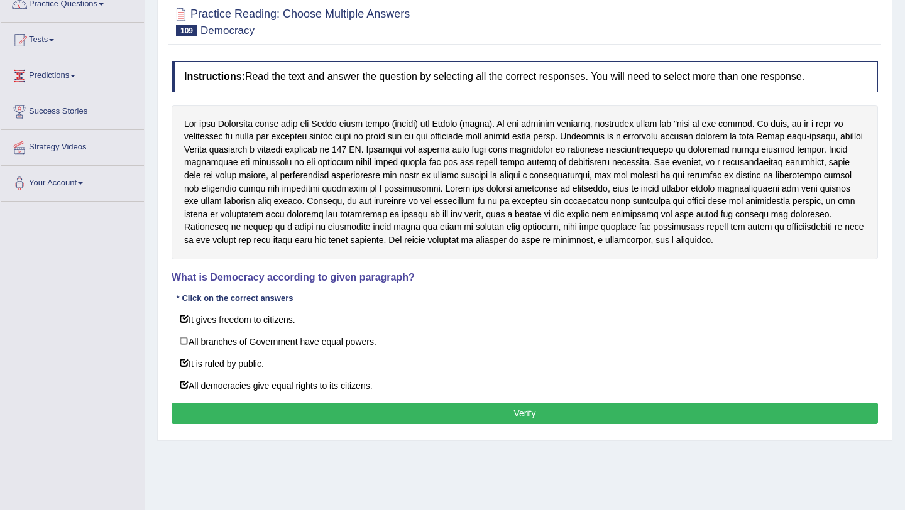
click at [258, 404] on button "Verify" at bounding box center [525, 413] width 706 height 21
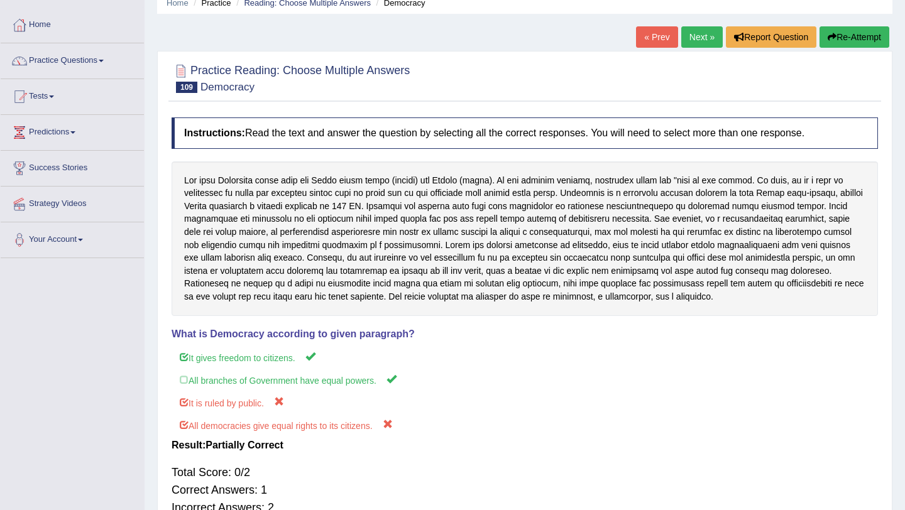
scroll to position [0, 0]
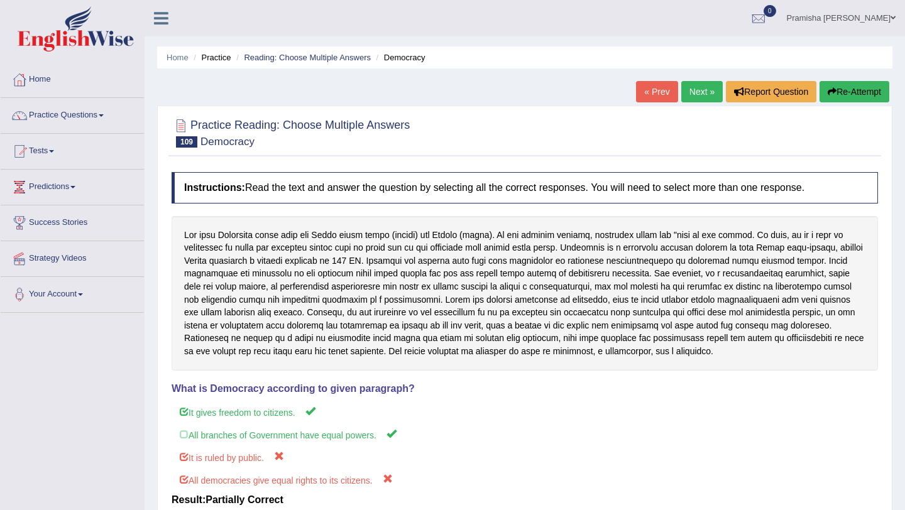
click at [699, 84] on link "Next »" at bounding box center [701, 91] width 41 height 21
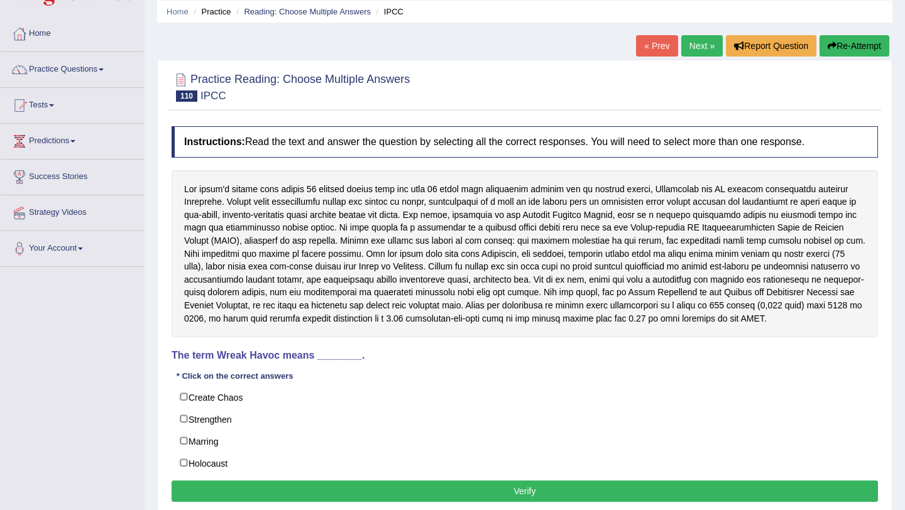
scroll to position [32, 0]
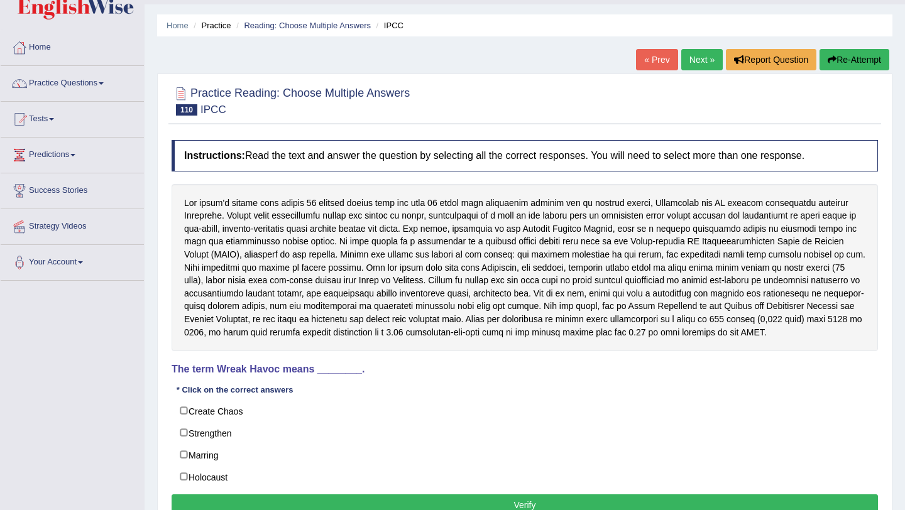
click at [689, 63] on link "Next »" at bounding box center [701, 59] width 41 height 21
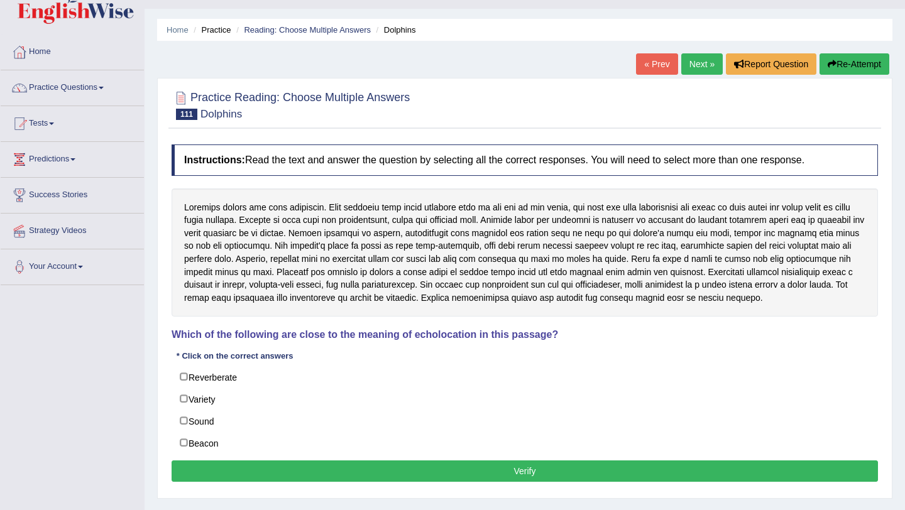
scroll to position [29, 0]
